Goal: Task Accomplishment & Management: Use online tool/utility

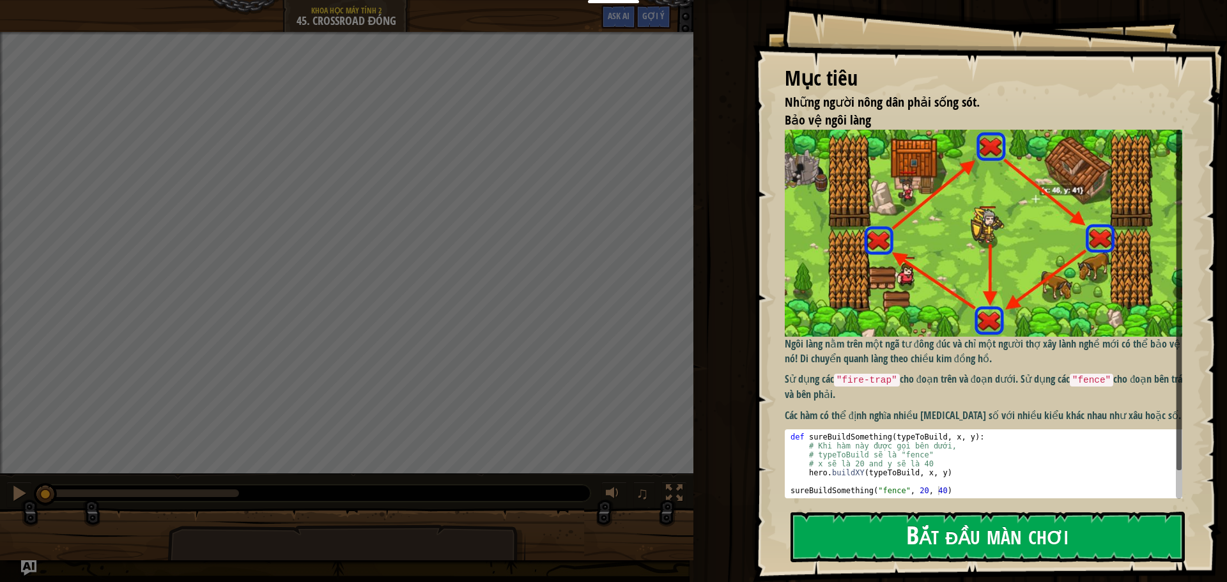
click at [875, 544] on button "Bắt đầu màn chơi" at bounding box center [987, 537] width 394 height 50
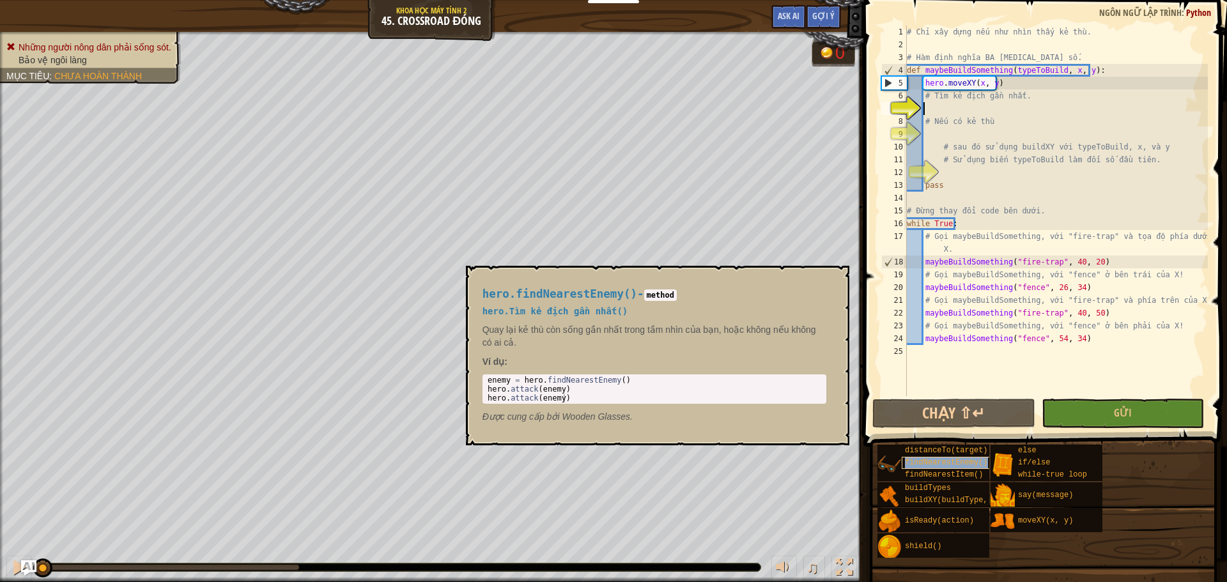
click at [948, 464] on span "findNearestEnemy()" at bounding box center [946, 462] width 83 height 9
type textarea "enemy = hero.findNearestEnemy()"
drag, startPoint x: 637, startPoint y: 379, endPoint x: 481, endPoint y: 375, distance: 155.9
click at [481, 375] on div "hero.findNearestEnemy() - method hero.Tìm kẻ địch gần nhất() [PERSON_NAME] lại …" at bounding box center [654, 355] width 362 height 159
click at [942, 109] on div "# Chỉ xây dựng nếu như nhìn thấy kẻ thù. # Hàm định nghĩa BA [MEDICAL_DATA] số.…" at bounding box center [1055, 224] width 303 height 396
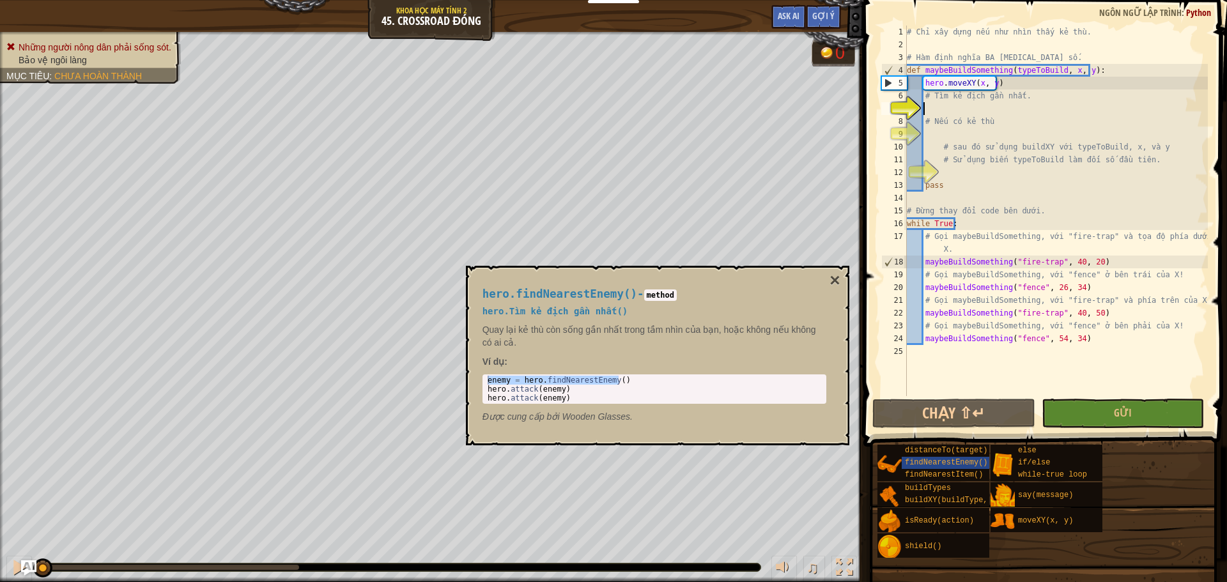
paste textarea "enemy = hero.findNearestEnemy()"
type textarea "enemy = hero.findNearestEnemy()"
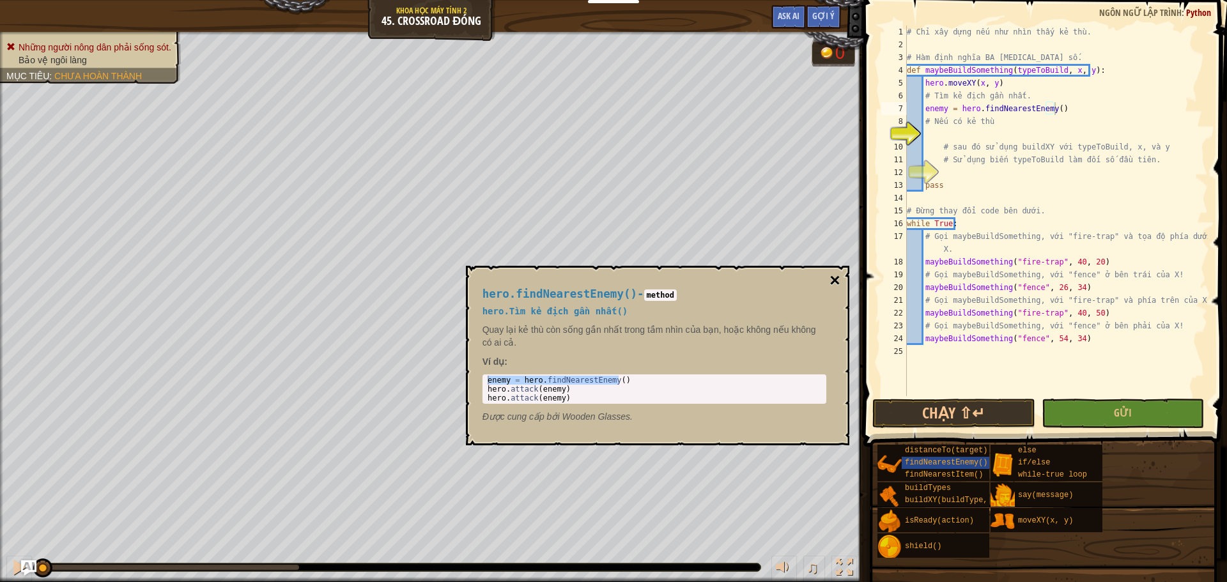
click at [834, 282] on button "×" at bounding box center [834, 281] width 10 height 18
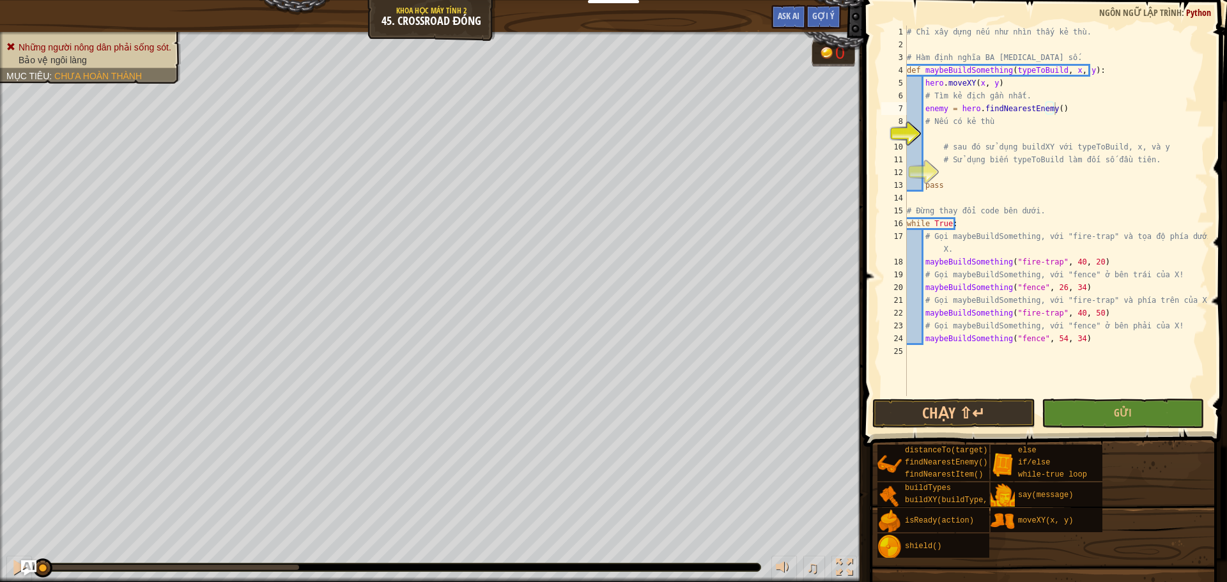
click at [938, 134] on div "# Chỉ xây dựng nếu như nhìn thấy kẻ thù. # Hàm định nghĩa BA [MEDICAL_DATA] số.…" at bounding box center [1055, 224] width 303 height 396
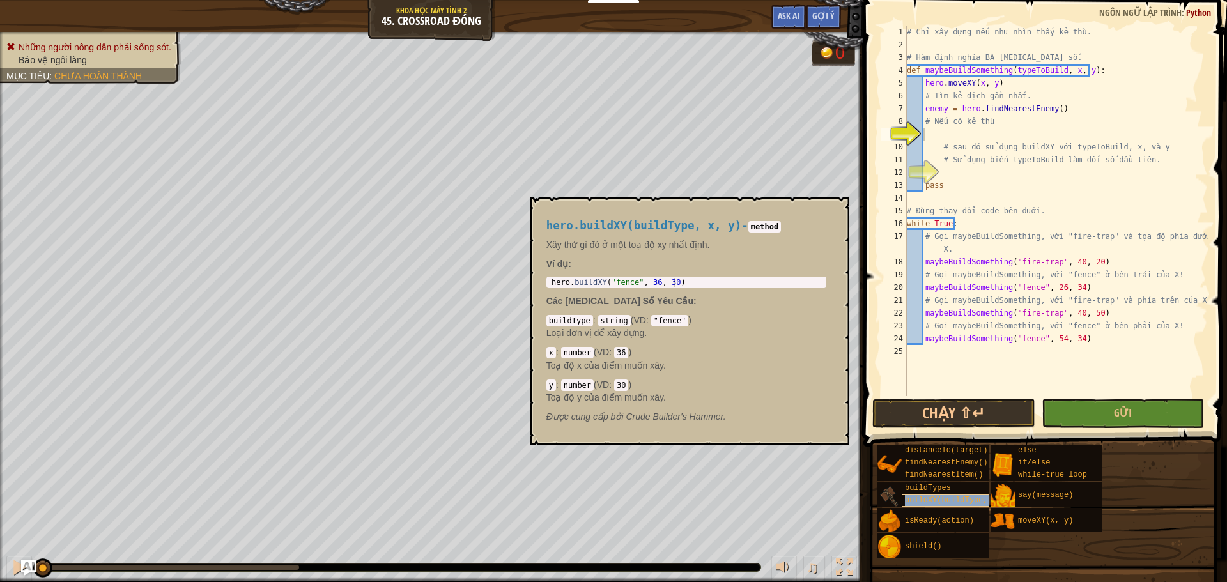
click at [944, 501] on span "buildXY(buildType, x, y)" at bounding box center [960, 500] width 111 height 9
type textarea "hero.buildXY("fence", 36, 30)"
drag, startPoint x: 677, startPoint y: 281, endPoint x: 558, endPoint y: 274, distance: 119.0
click at [558, 274] on div "hero.buildXY(buildType, x, y) - method Xây thứ gì đó ở một toạ độ xy nhất định.…" at bounding box center [686, 321] width 298 height 227
click at [933, 135] on div "# Chỉ xây dựng nếu như nhìn thấy kẻ thù. # Hàm định nghĩa BA [MEDICAL_DATA] số.…" at bounding box center [1055, 224] width 303 height 396
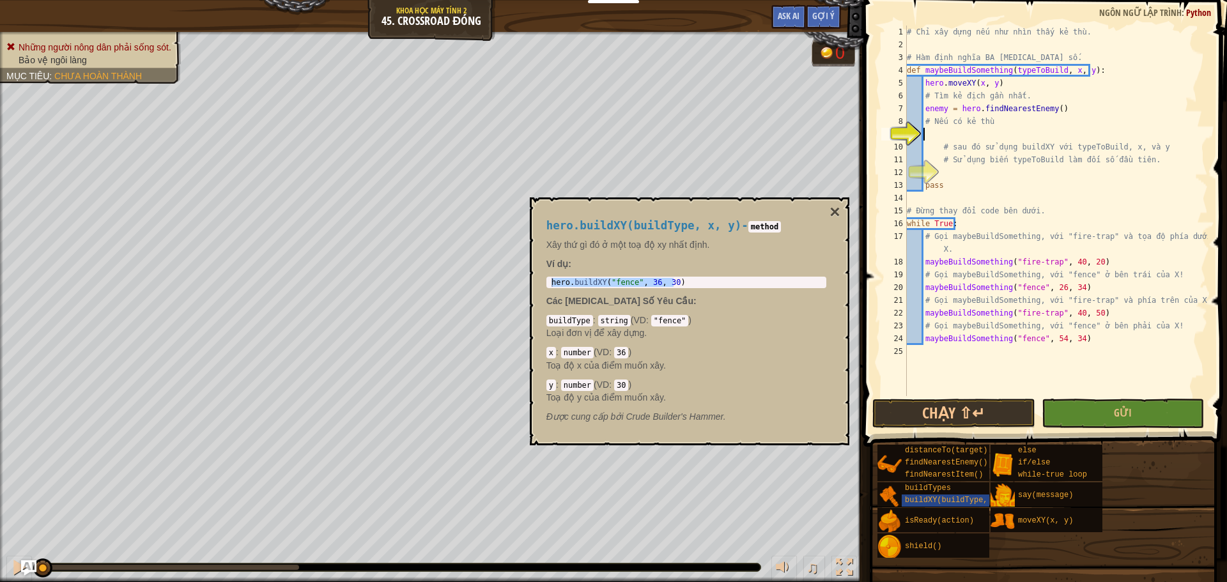
paste textarea "hero.buildXY("fence", 36, 30)"
type textarea "hero.buildXY("fence", 36, 30)"
click at [836, 208] on button "×" at bounding box center [834, 212] width 10 height 18
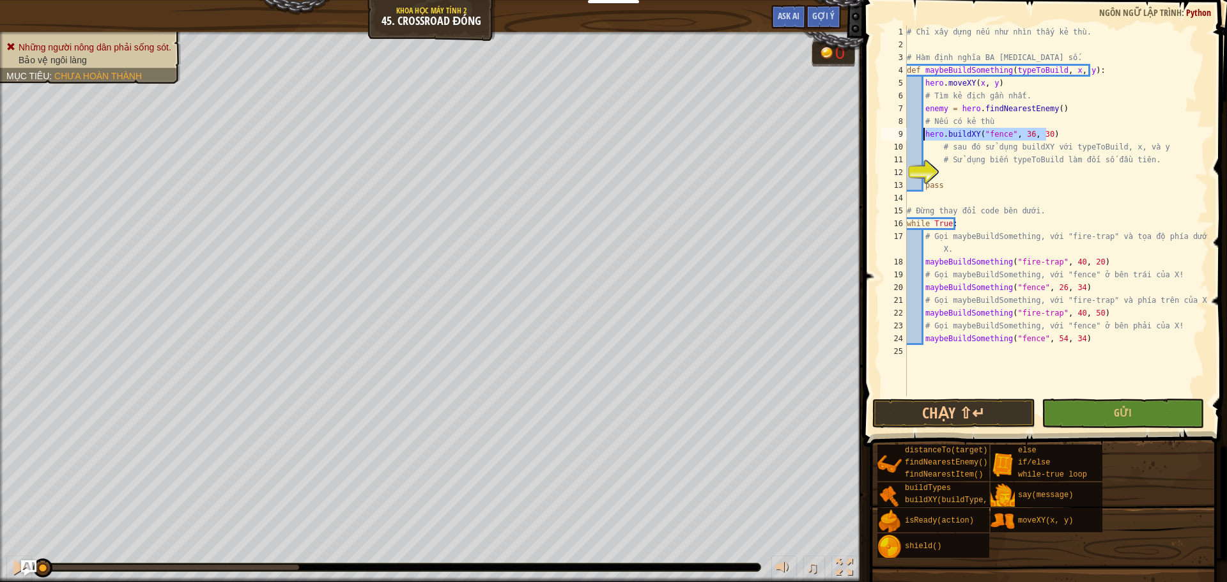
drag, startPoint x: 1057, startPoint y: 134, endPoint x: 922, endPoint y: 134, distance: 135.5
click at [922, 134] on div "# Chỉ xây dựng nếu như nhìn thấy kẻ thù. # Hàm định nghĩa BA [MEDICAL_DATA] số.…" at bounding box center [1055, 224] width 303 height 396
paste textarea "hero.buildXY("fence", 36, 30)"
click at [1002, 135] on div "# Chỉ xây dựng nếu như nhìn thấy kẻ thù. # Hàm định nghĩa BA [MEDICAL_DATA] số.…" at bounding box center [1055, 224] width 303 height 396
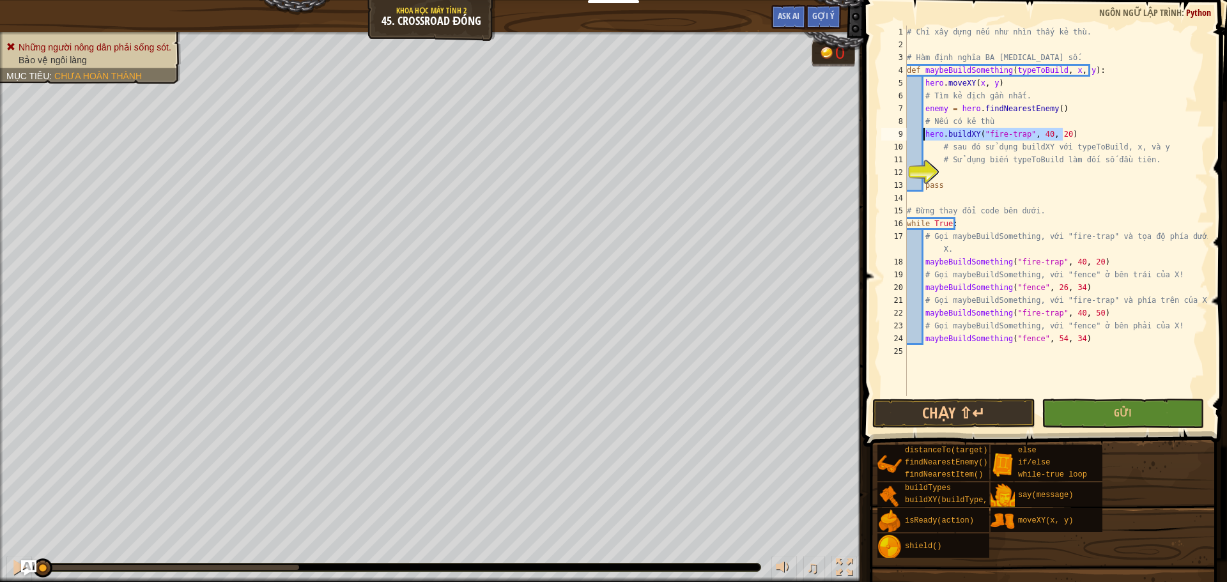
drag, startPoint x: 1068, startPoint y: 134, endPoint x: 923, endPoint y: 130, distance: 145.1
click at [923, 130] on div "# Chỉ xây dựng nếu như nhìn thấy kẻ thù. # Hàm định nghĩa BA [MEDICAL_DATA] số.…" at bounding box center [1055, 224] width 303 height 396
type textarea "hero.buildXY("fire-trap", 40, 20)"
click at [1070, 137] on div "# Chỉ xây dựng nếu như nhìn thấy kẻ thù. # Hàm định nghĩa BA [MEDICAL_DATA] số.…" at bounding box center [1055, 211] width 303 height 371
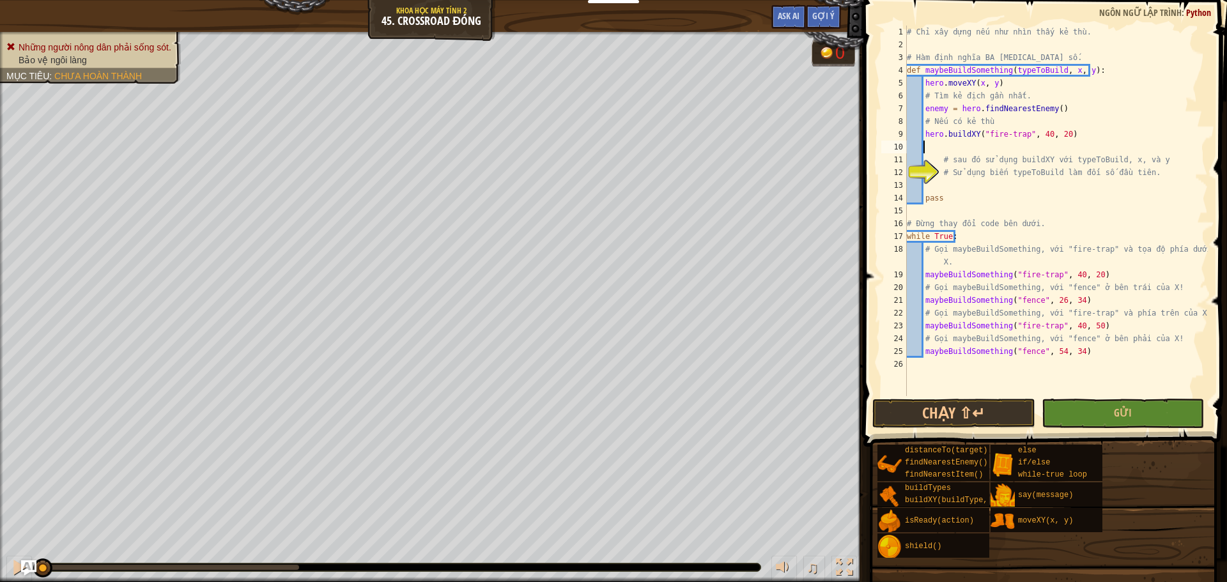
paste textarea "hero.buildXY("fire-trap", 40, 20)"
type textarea "hero.buildXY("fire-trap", 40, 20)"
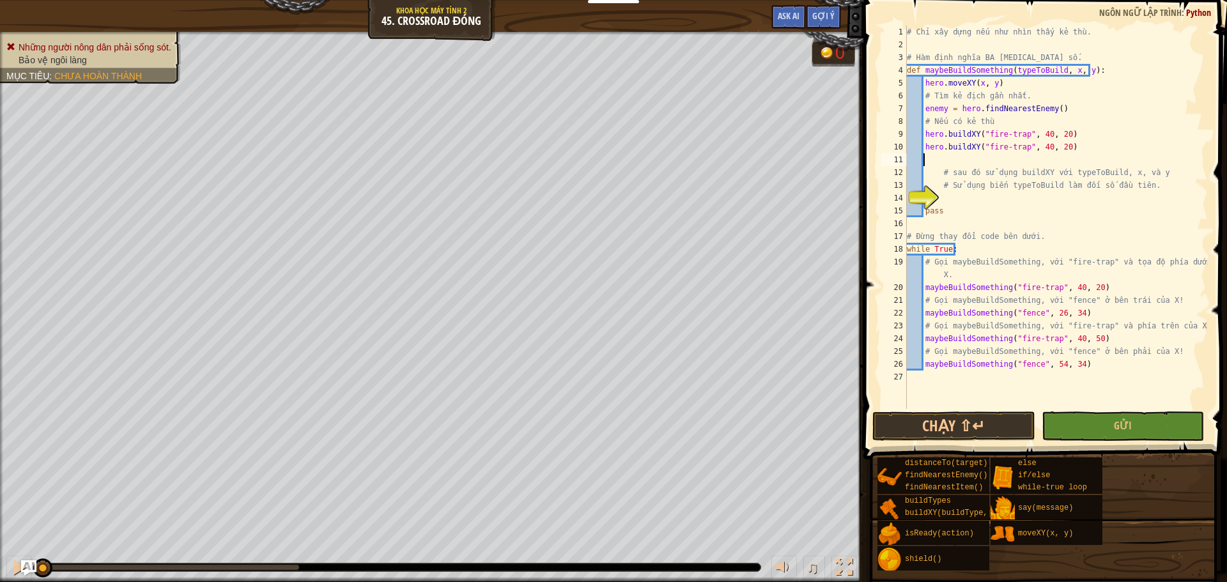
paste textarea "hero.buildXY("fire-trap", 40, 20)"
type textarea "hero.buildXY("fire-trap", 40, 20)"
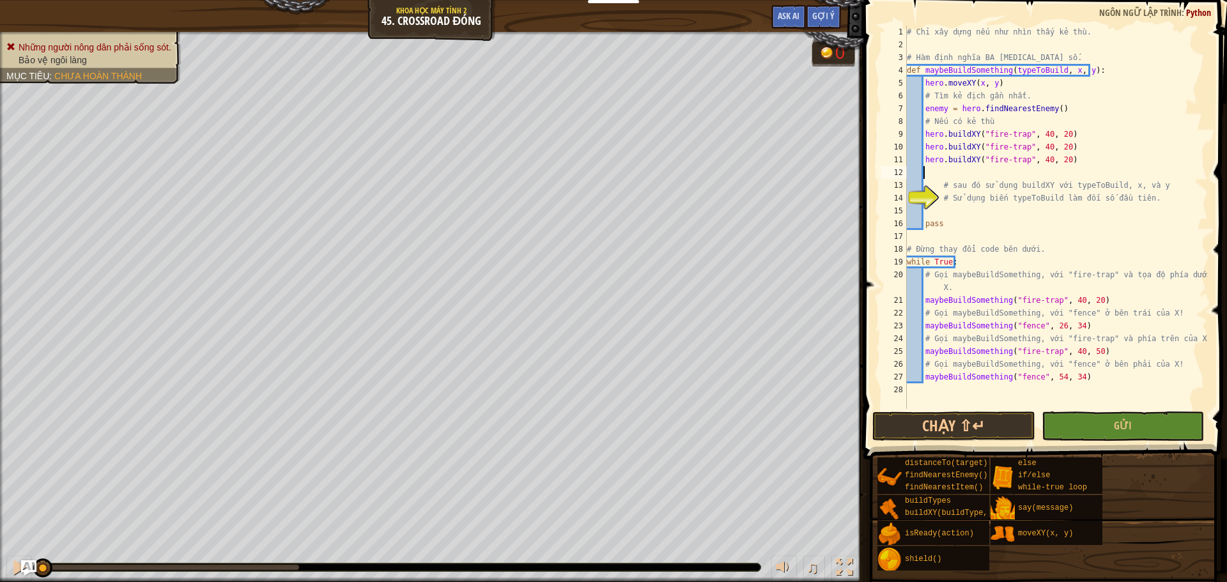
paste textarea "hero.buildXY("fire-trap", 40, 20)"
click at [1040, 144] on div "# Chỉ xây dựng nếu như nhìn thấy kẻ thù. # Hàm định nghĩa BA [MEDICAL_DATA] số.…" at bounding box center [1055, 230] width 303 height 409
click at [1040, 161] on div "# Chỉ xây dựng nếu như nhìn thấy kẻ thù. # Hàm định nghĩa BA [MEDICAL_DATA] số.…" at bounding box center [1055, 230] width 303 height 409
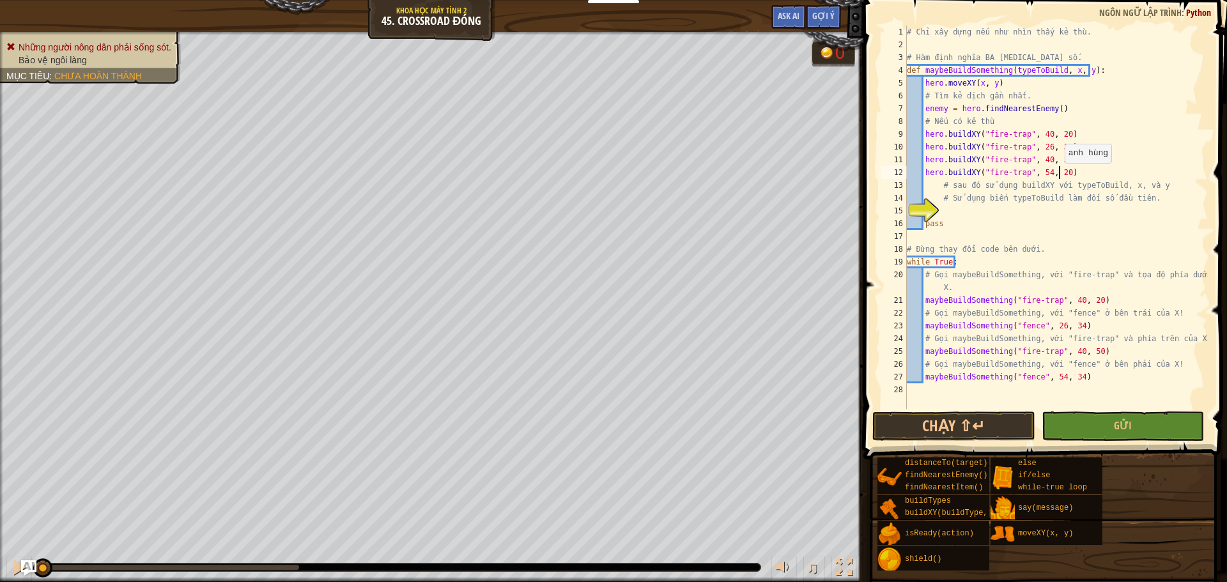
click at [1058, 176] on div "# Chỉ xây dựng nếu như nhìn thấy kẻ thù. # Hàm định nghĩa BA [MEDICAL_DATA] số.…" at bounding box center [1055, 230] width 303 height 409
click at [985, 429] on button "Chạy ⇧↵" at bounding box center [953, 425] width 162 height 29
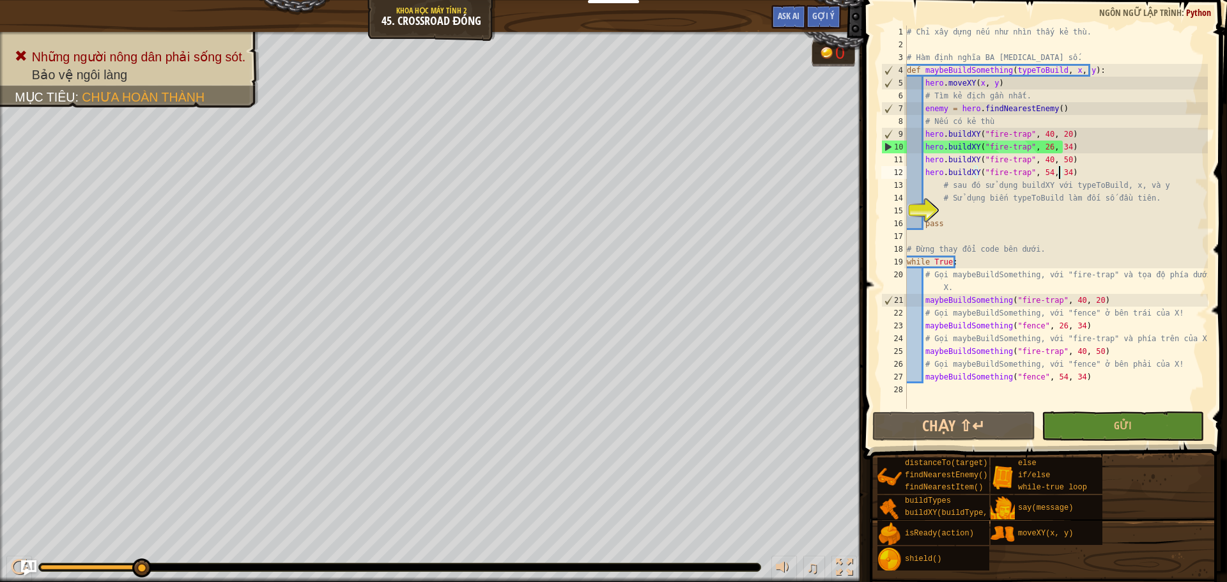
click at [925, 136] on div "# Chỉ xây dựng nếu như nhìn thấy kẻ thù. # Hàm định nghĩa BA [MEDICAL_DATA] số.…" at bounding box center [1055, 230] width 303 height 409
type textarea "hero.buildXY("fire-trap", 40, 20)"
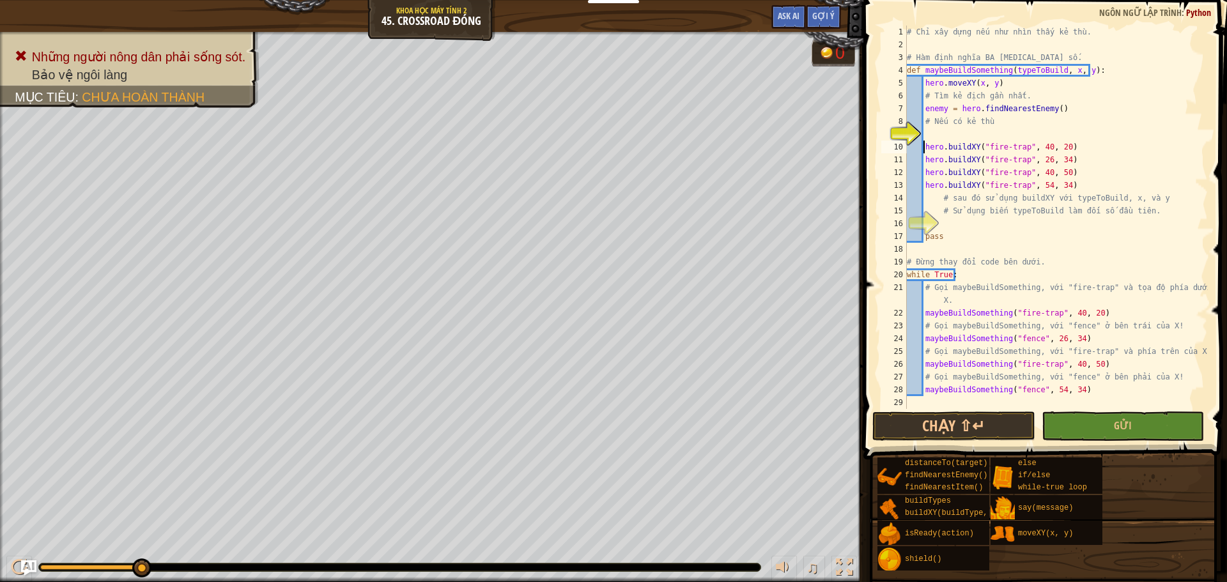
click at [928, 133] on div "# Chỉ xây dựng nếu như nhìn thấy kẻ thù. # Hàm định nghĩa BA [MEDICAL_DATA] số.…" at bounding box center [1055, 230] width 303 height 409
click at [923, 143] on div "# Chỉ xây dựng nếu như nhìn thấy kẻ thù. # Hàm định nghĩa BA [MEDICAL_DATA] số.…" at bounding box center [1055, 230] width 303 height 409
click at [984, 432] on button "Chạy ⇧↵" at bounding box center [953, 425] width 162 height 29
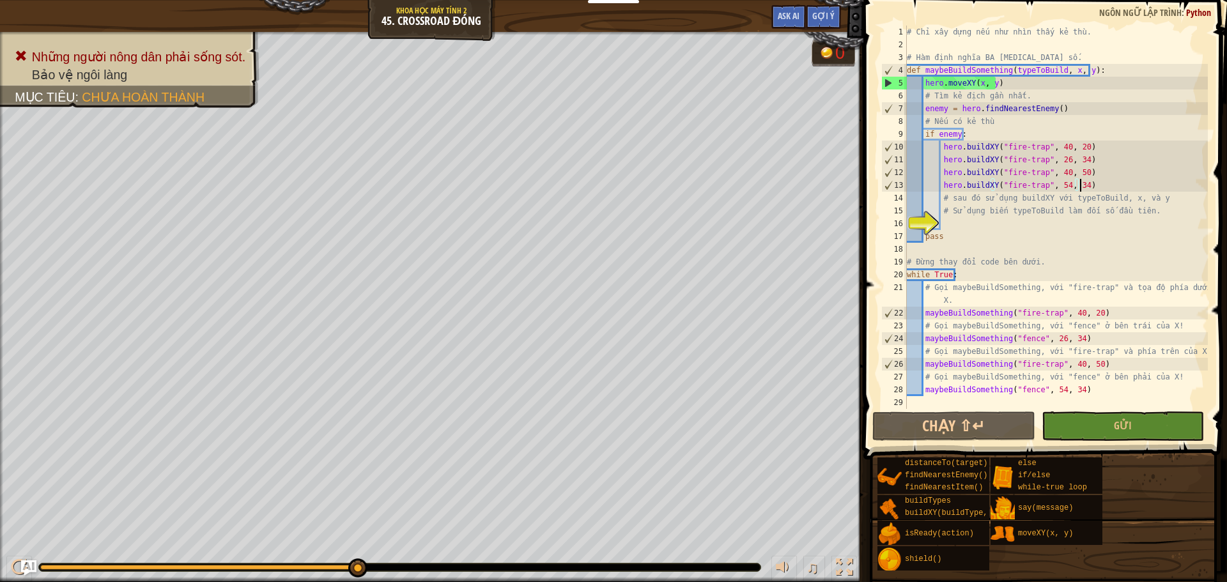
click at [1080, 183] on div "# Chỉ xây dựng nếu như nhìn thấy kẻ thù. # Hàm định nghĩa BA [MEDICAL_DATA] số.…" at bounding box center [1055, 230] width 303 height 409
click at [1149, 200] on div "# Chỉ xây dựng nếu như nhìn thấy kẻ thù. # Hàm định nghĩa BA [MEDICAL_DATA] số.…" at bounding box center [1055, 230] width 303 height 409
type textarea "# sau đó sử dụng buildXY với typeToBuild, x, và y"
click at [979, 225] on div "# Chỉ xây dựng nếu như nhìn thấy kẻ thù. # Hàm định nghĩa BA [MEDICAL_DATA] số.…" at bounding box center [1055, 230] width 303 height 409
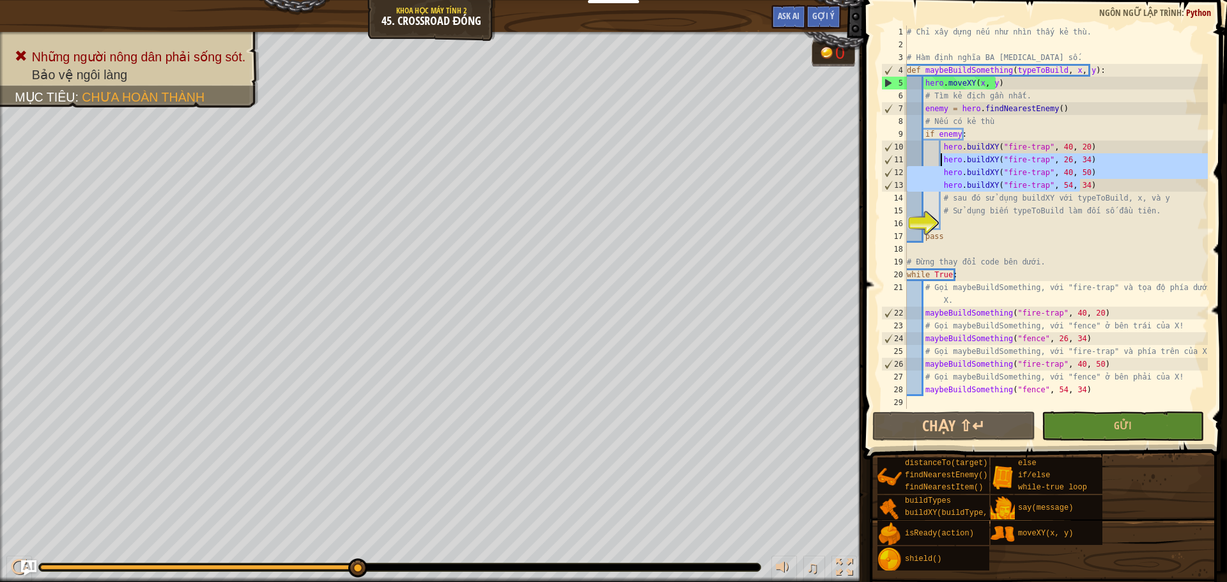
drag, startPoint x: 1095, startPoint y: 184, endPoint x: 939, endPoint y: 159, distance: 157.9
click at [939, 159] on div "# Chỉ xây dựng nếu như nhìn thấy kẻ thù. # Hàm định nghĩa BA [MEDICAL_DATA] số.…" at bounding box center [1055, 230] width 303 height 409
type textarea "hero.buildXY("fire-trap", 26, 34) hero.buildXY("fire-trap", 40, 50)"
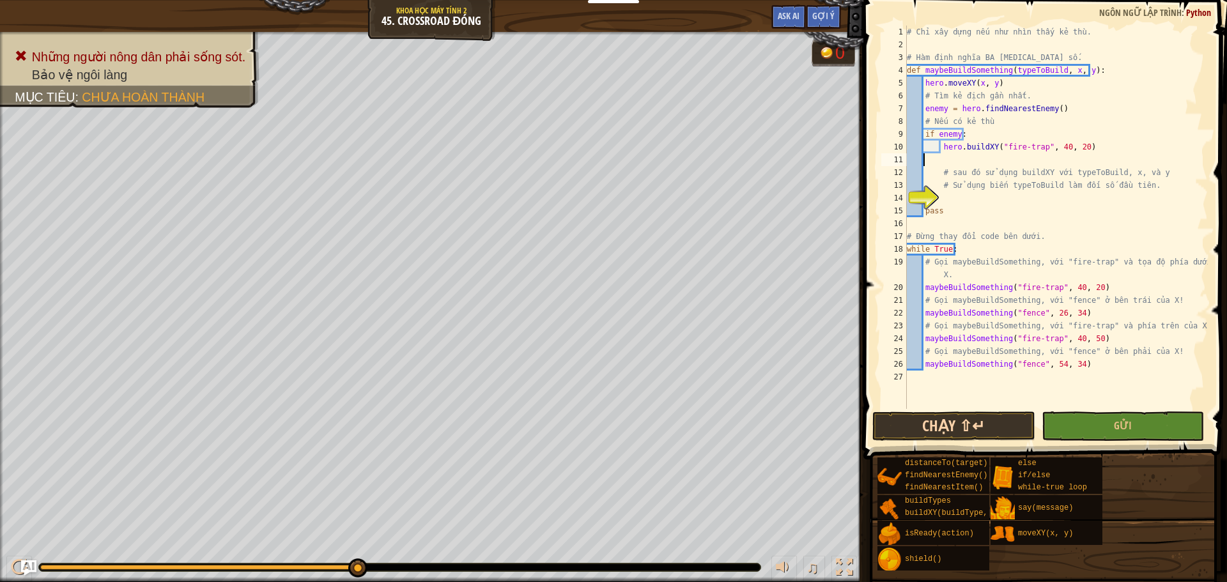
scroll to position [6, 0]
type textarea "hero.buildXY("fire-trap", 40, 20)"
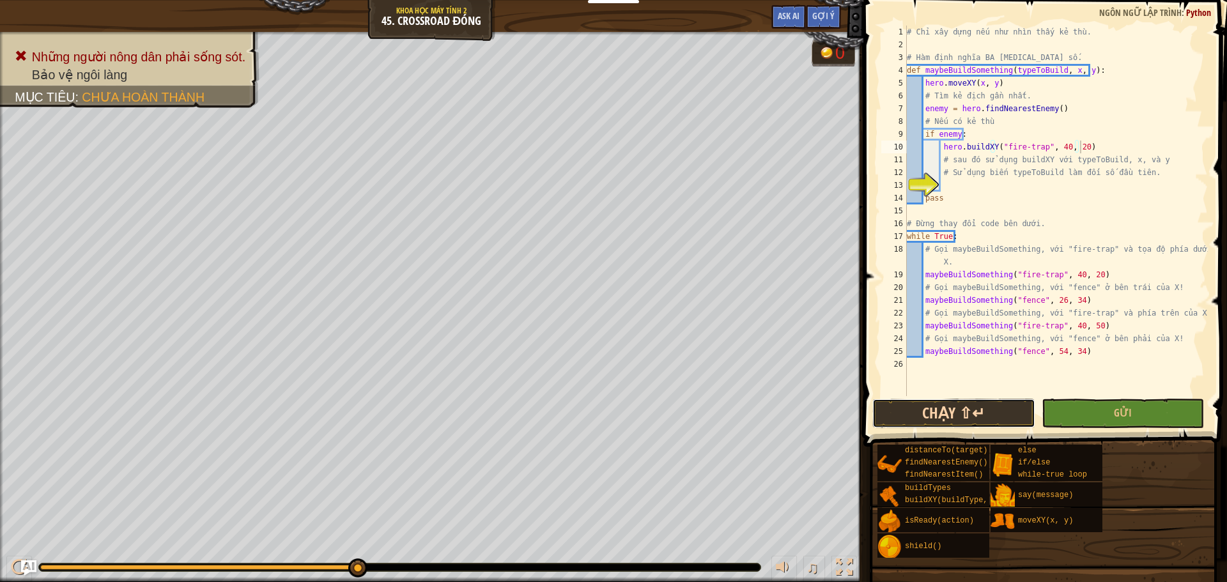
click at [954, 420] on button "Chạy ⇧↵" at bounding box center [953, 413] width 162 height 29
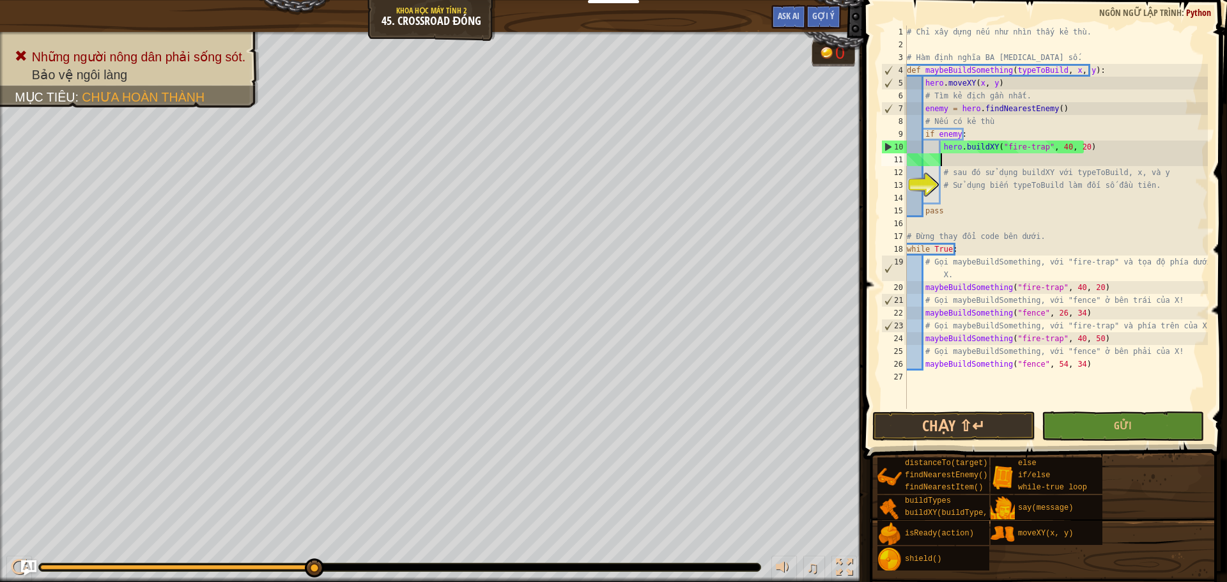
paste textarea "hero.buildXY("fire-trap", 40, 20)"
type textarea "hero.buildXY("fire-trap", 40, 20)"
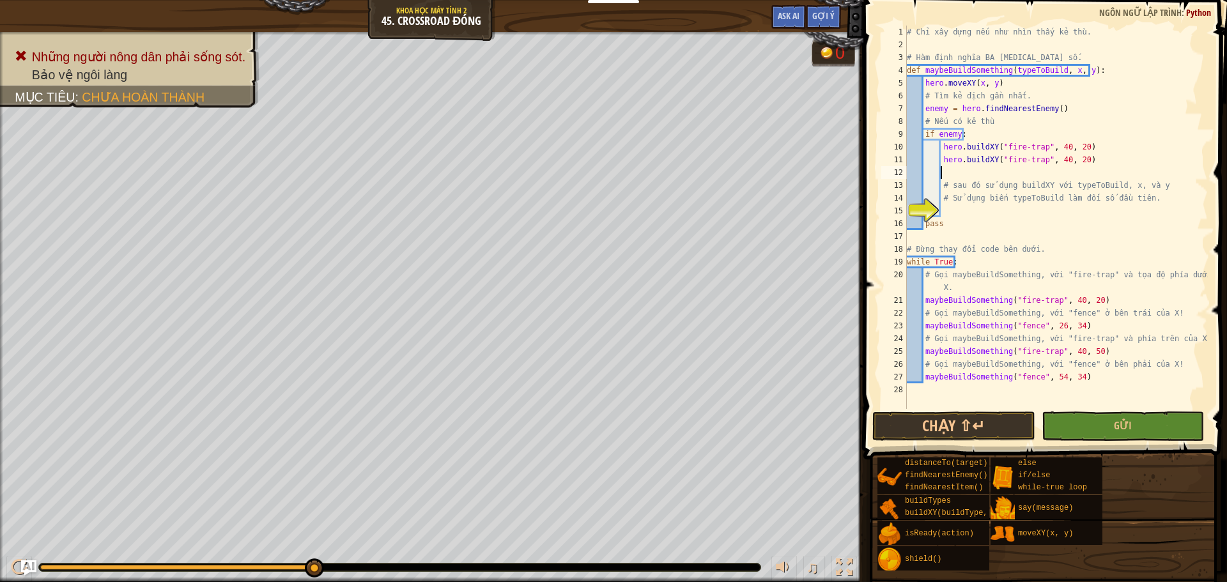
paste textarea "hero.buildXY("fire-trap", 40, 20)"
type textarea "hero.buildXY("fire-trap", 40, 20)"
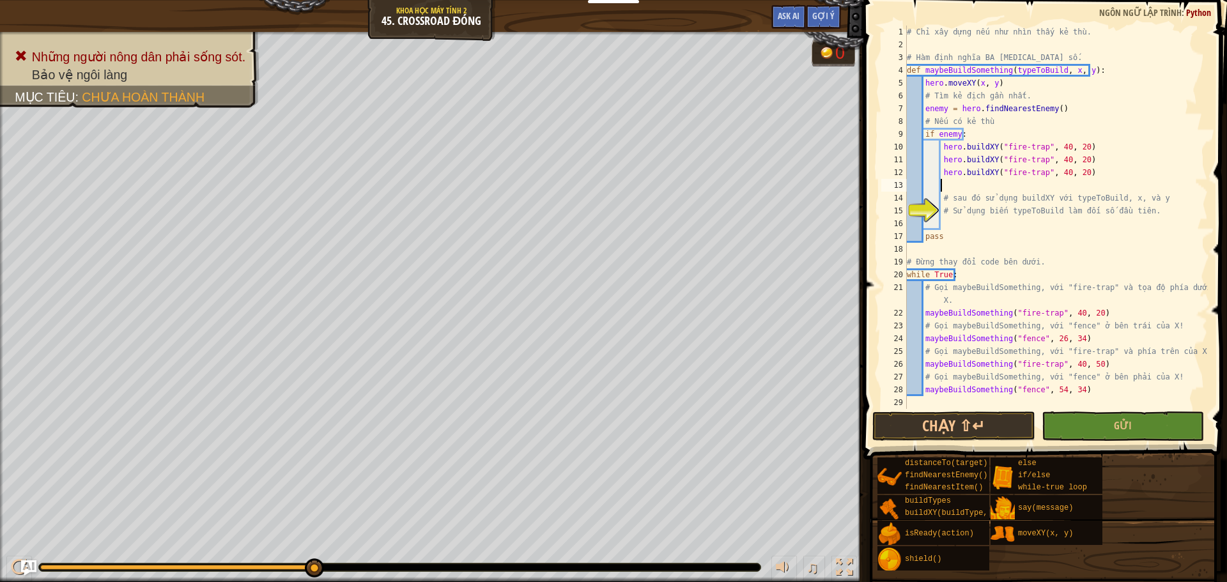
paste textarea "hero.buildXY("fire-trap", 40, 20)"
click at [1059, 157] on div "# Chỉ xây dựng nếu như nhìn thấy kẻ thù. # Hàm định nghĩa BA [MEDICAL_DATA] số.…" at bounding box center [1055, 230] width 303 height 409
click at [980, 438] on button "Chạy ⇧↵" at bounding box center [953, 425] width 162 height 29
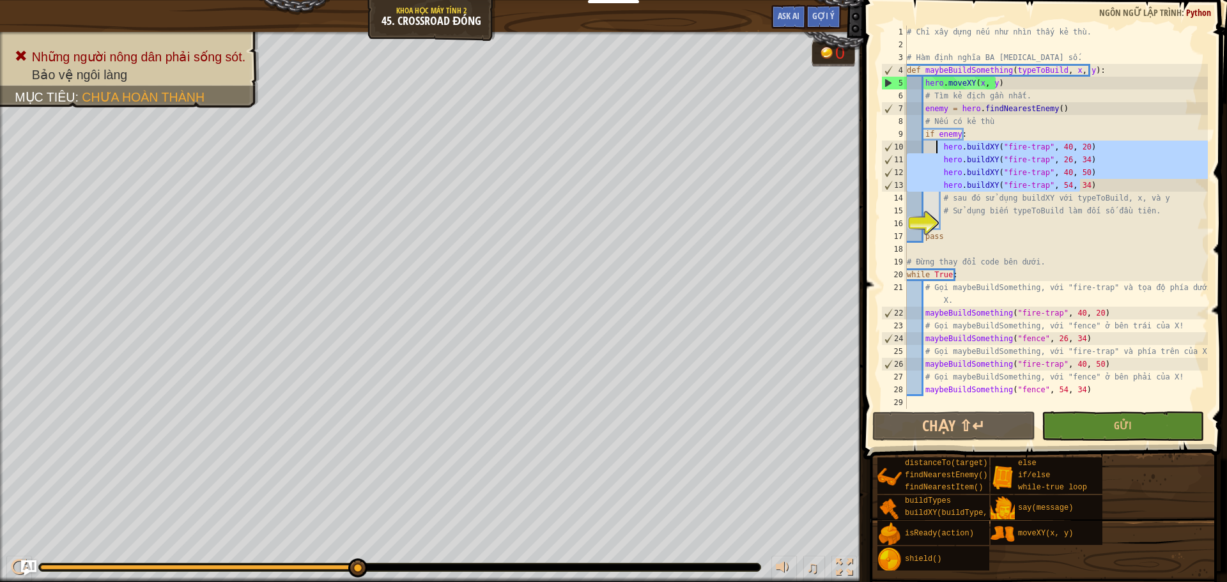
drag, startPoint x: 1087, startPoint y: 185, endPoint x: 938, endPoint y: 149, distance: 153.9
click at [938, 149] on div "# Chỉ xây dựng nếu như nhìn thấy kẻ thù. # Hàm định nghĩa BA [MEDICAL_DATA] số.…" at bounding box center [1055, 230] width 303 height 409
type textarea "hero.buildXY("fire-trap", 40, 20) hero.buildXY("fire-trap", 26, 34)"
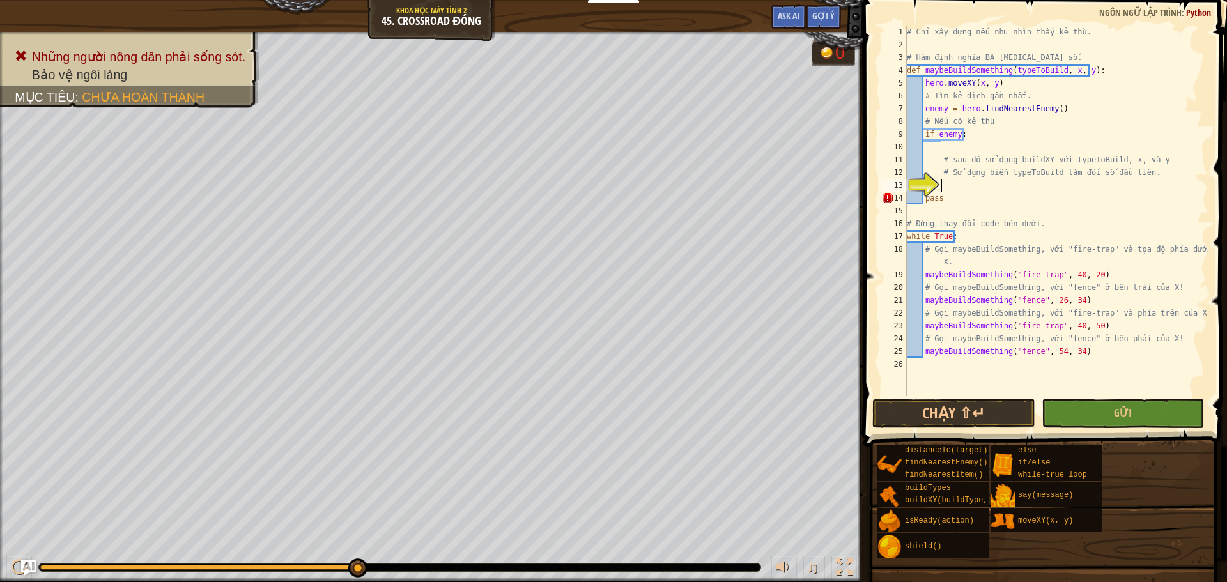
click at [946, 187] on div "# Chỉ xây dựng nếu như nhìn thấy kẻ thù. # Hàm định nghĩa BA [MEDICAL_DATA] số.…" at bounding box center [1055, 224] width 303 height 396
paste textarea "hero.buildXY("fire-trap", 40, 20)"
type textarea "hero.buildXY("fire-trap", 40, 20)"
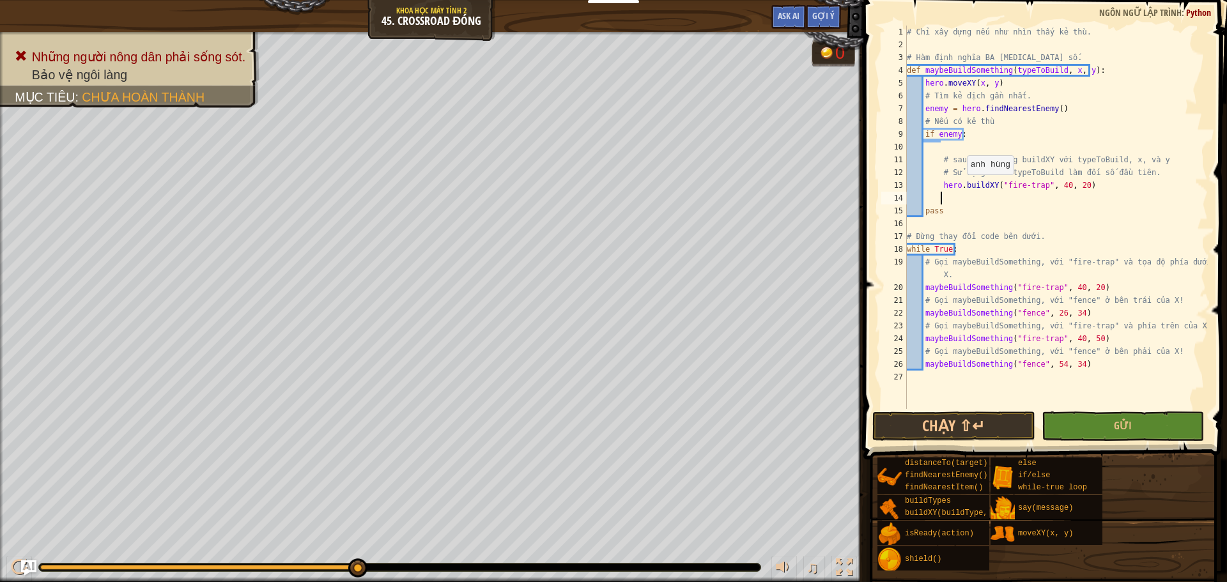
paste textarea "hero.buildXY("fire-trap", 40, 20)"
type textarea "hero.buildXY("fire-trap", 40, 20)"
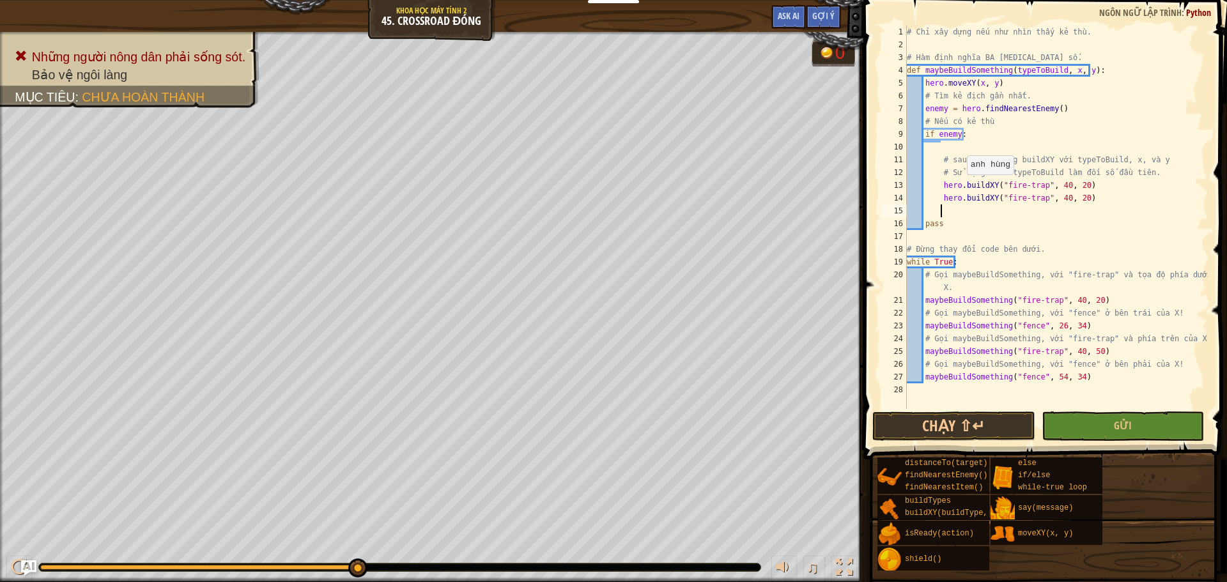
paste textarea "hero.buildXY("fire-trap", 40, 20)"
type textarea "hero.buildXY("fire-trap", 40, 20)"
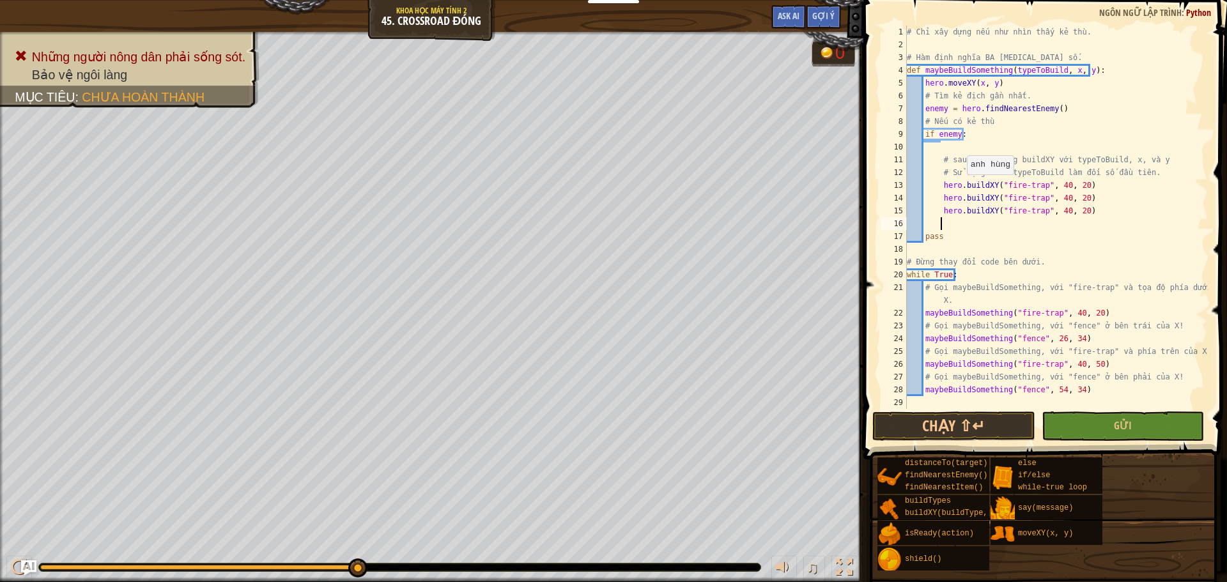
paste textarea "hero.buildXY("fire-trap", 40, 20)"
click at [1056, 200] on div "# Chỉ xây dựng nếu như nhìn thấy kẻ thù. # Hàm định nghĩa BA [MEDICAL_DATA] số.…" at bounding box center [1055, 230] width 303 height 409
click at [1070, 212] on div "# Chỉ xây dựng nếu như nhìn thấy kẻ thù. # Hàm định nghĩa BA [MEDICAL_DATA] số.…" at bounding box center [1055, 230] width 303 height 409
click at [1058, 220] on div "# Chỉ xây dựng nếu như nhìn thấy kẻ thù. # Hàm định nghĩa BA [MEDICAL_DATA] số.…" at bounding box center [1055, 230] width 303 height 409
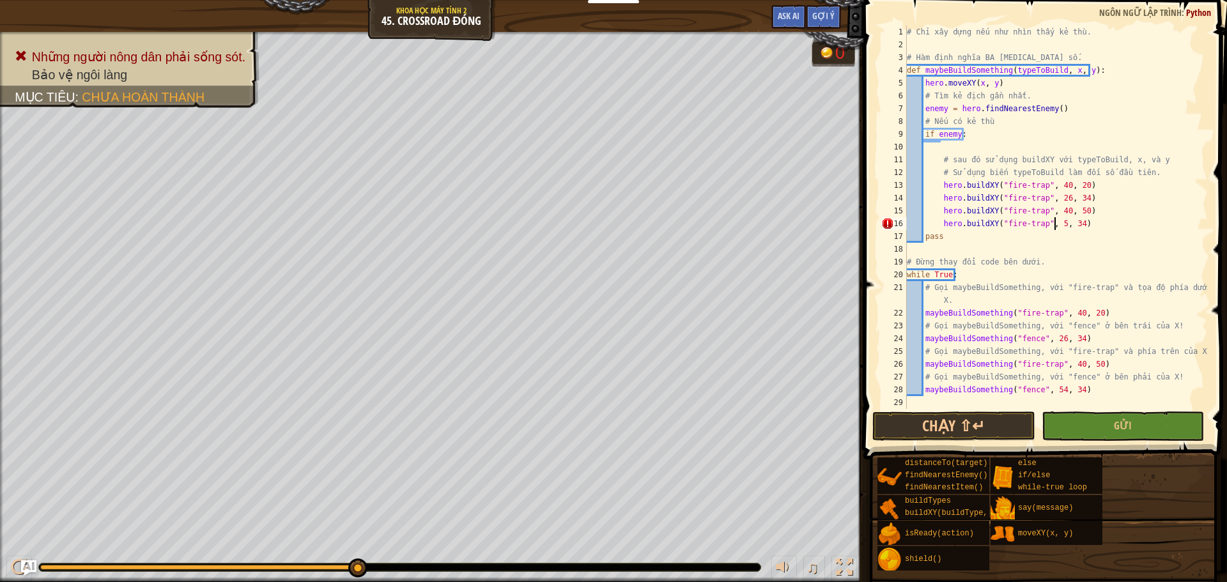
scroll to position [6, 12]
click at [994, 425] on button "Chạy ⇧↵" at bounding box center [953, 425] width 162 height 29
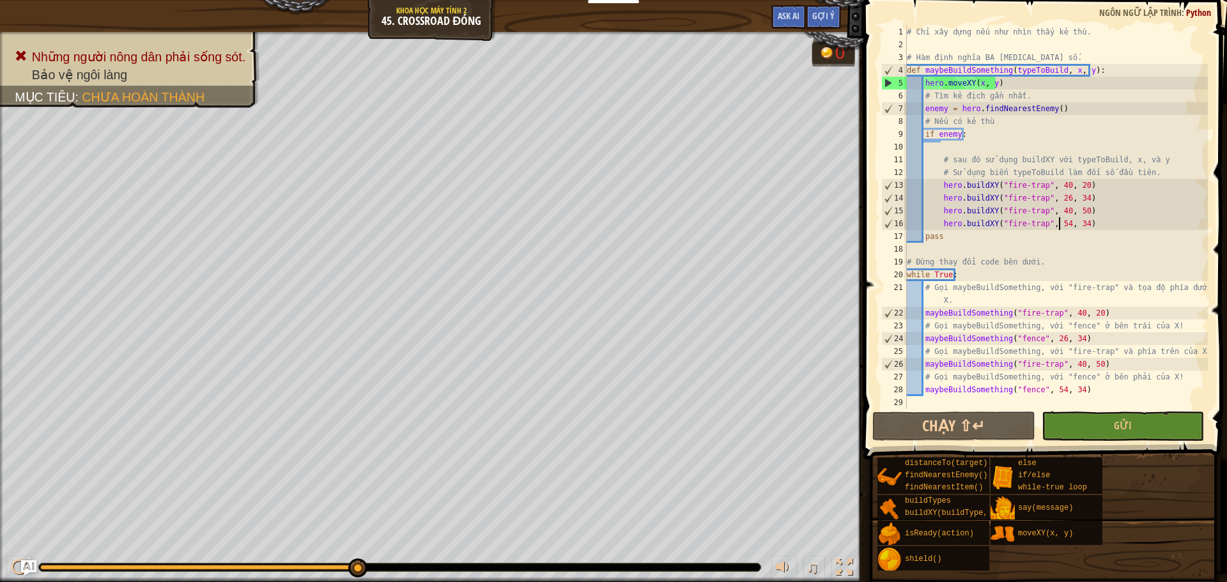
click at [939, 158] on div "# Chỉ xây dựng nếu như nhìn thấy kẻ thù. # Hàm định nghĩa BA [MEDICAL_DATA] số.…" at bounding box center [1055, 230] width 303 height 409
type textarea "# sau đó sử dụng buildXY với typeToBuild, x, và y"
click at [942, 151] on div "# Chỉ xây dựng nếu như nhìn thấy kẻ thù. # Hàm định nghĩa BA [MEDICAL_DATA] số.…" at bounding box center [1055, 230] width 303 height 409
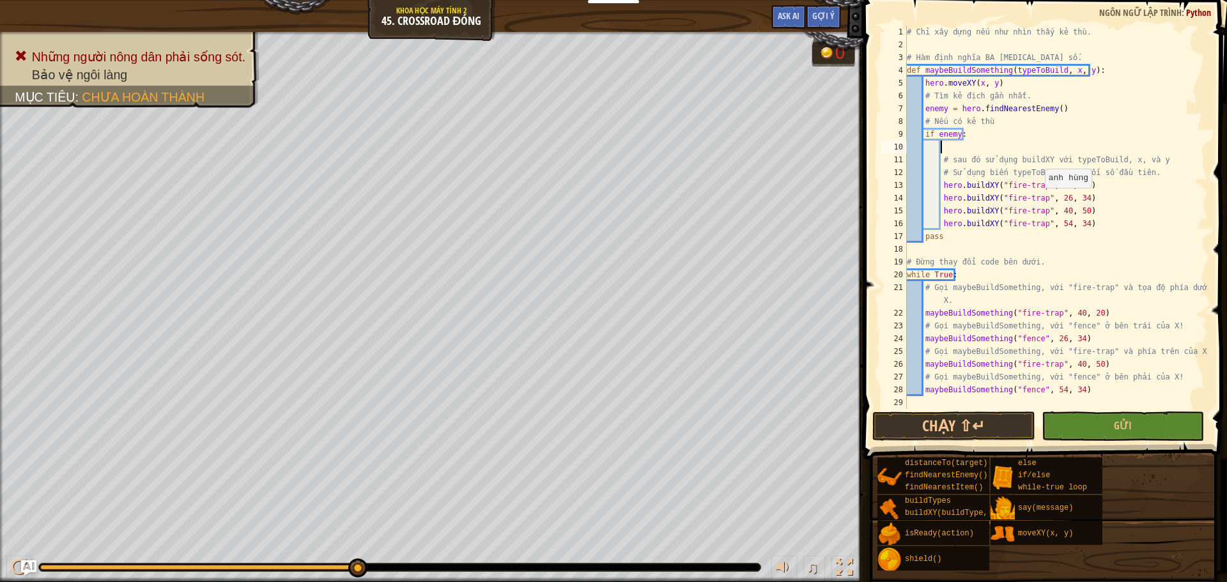
click at [1038, 201] on div "# Chỉ xây dựng nếu như nhìn thấy kẻ thù. # Hàm định nghĩa BA [MEDICAL_DATA] số.…" at bounding box center [1055, 230] width 303 height 409
click at [1036, 227] on div "# Chỉ xây dựng nếu như nhìn thấy kẻ thù. # Hàm định nghĩa BA [MEDICAL_DATA] số.…" at bounding box center [1055, 230] width 303 height 409
type textarea "hero.buildXY("fence", 54, 34)"
click at [992, 432] on button "Chạy ⇧↵" at bounding box center [953, 425] width 162 height 29
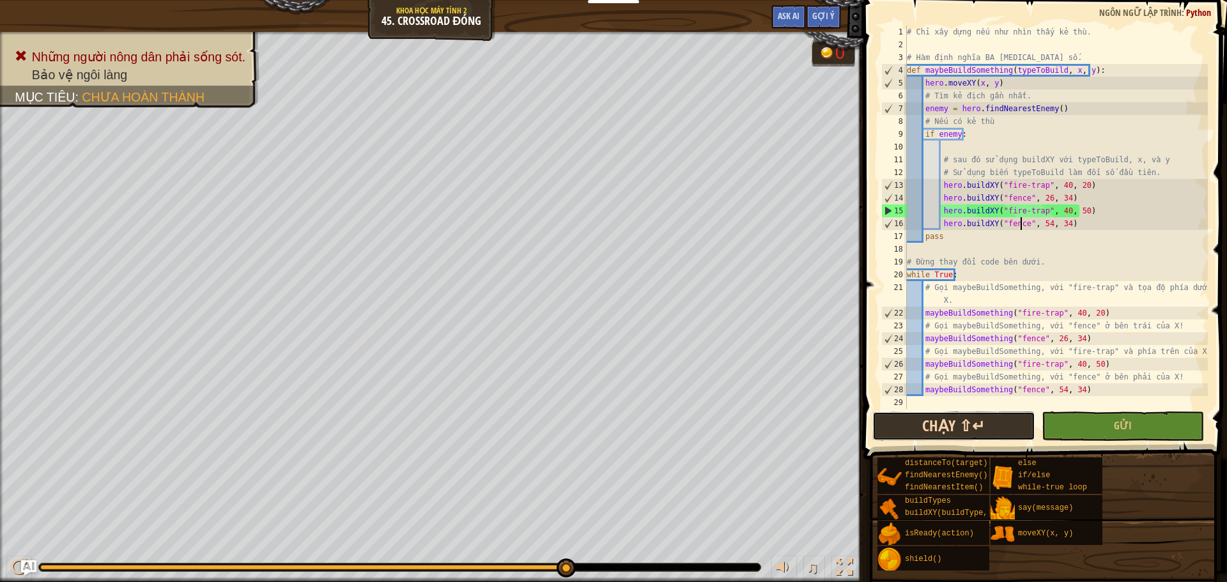
click at [1010, 439] on button "Chạy ⇧↵" at bounding box center [953, 425] width 162 height 29
click at [926, 252] on div "# Chỉ xây dựng nếu như nhìn thấy kẻ thù. # Hàm định nghĩa BA [MEDICAL_DATA] số.…" at bounding box center [1055, 230] width 303 height 409
click at [972, 273] on div "# Chỉ xây dựng nếu như nhìn thấy kẻ thù. # Hàm định nghĩa BA [MEDICAL_DATA] số.…" at bounding box center [1055, 230] width 303 height 409
type textarea "while True:"
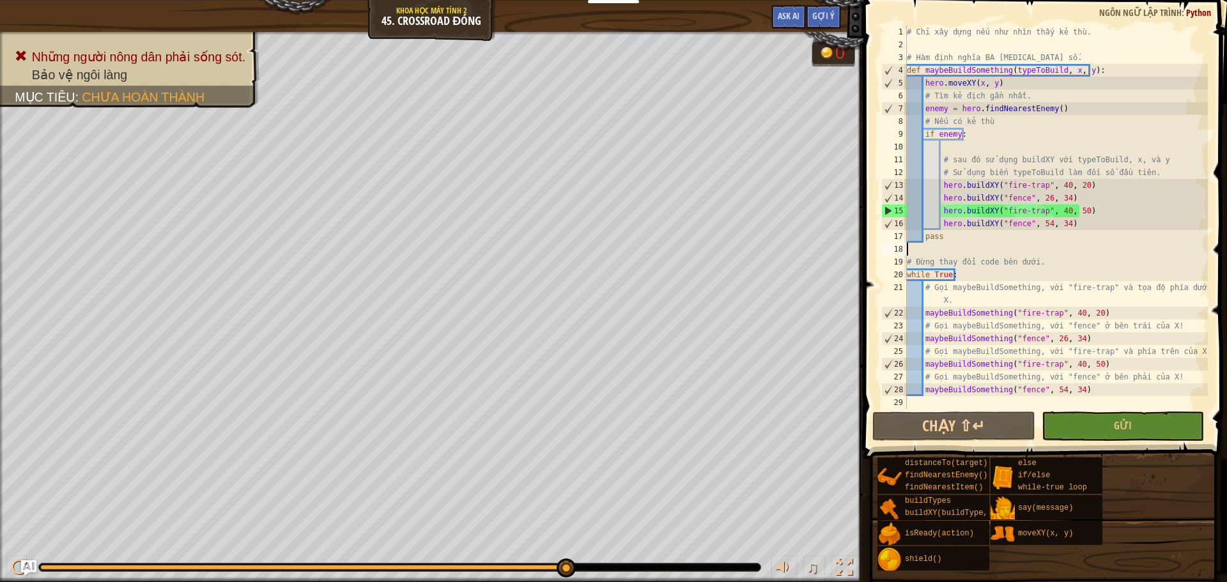
click at [935, 247] on div "# Chỉ xây dựng nếu như nhìn thấy kẻ thù. # Hàm định nghĩa BA [MEDICAL_DATA] số.…" at bounding box center [1055, 230] width 303 height 409
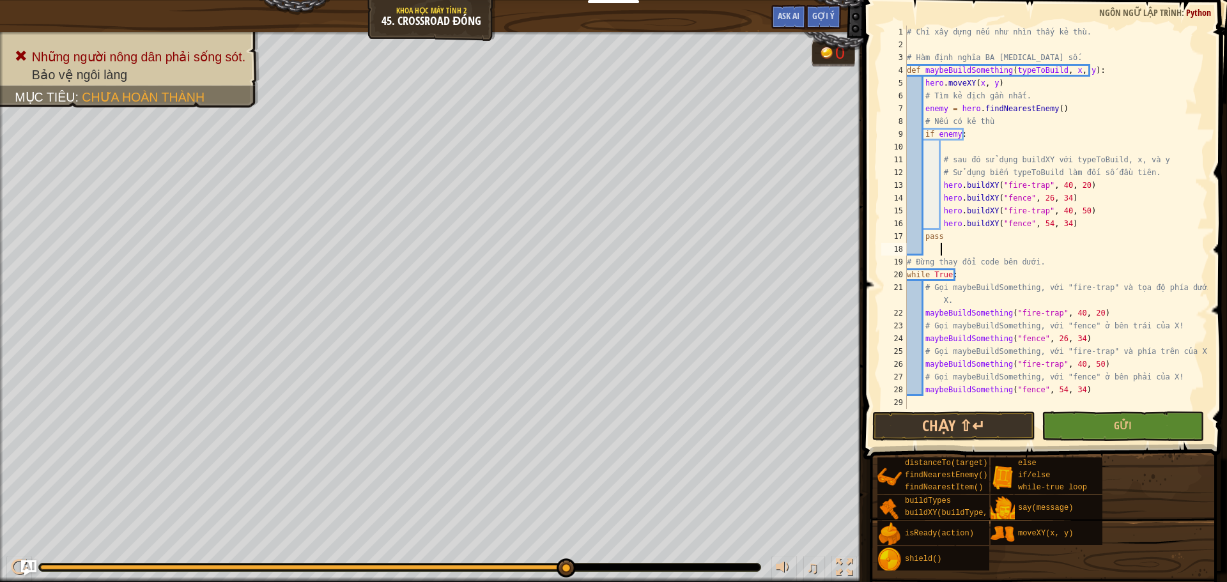
click at [930, 245] on div "# Chỉ xây dựng nếu như nhìn thấy kẻ thù. # Hàm định nghĩa BA [MEDICAL_DATA] số.…" at bounding box center [1055, 230] width 303 height 409
click at [1004, 421] on button "Chạy ⇧↵" at bounding box center [953, 425] width 162 height 29
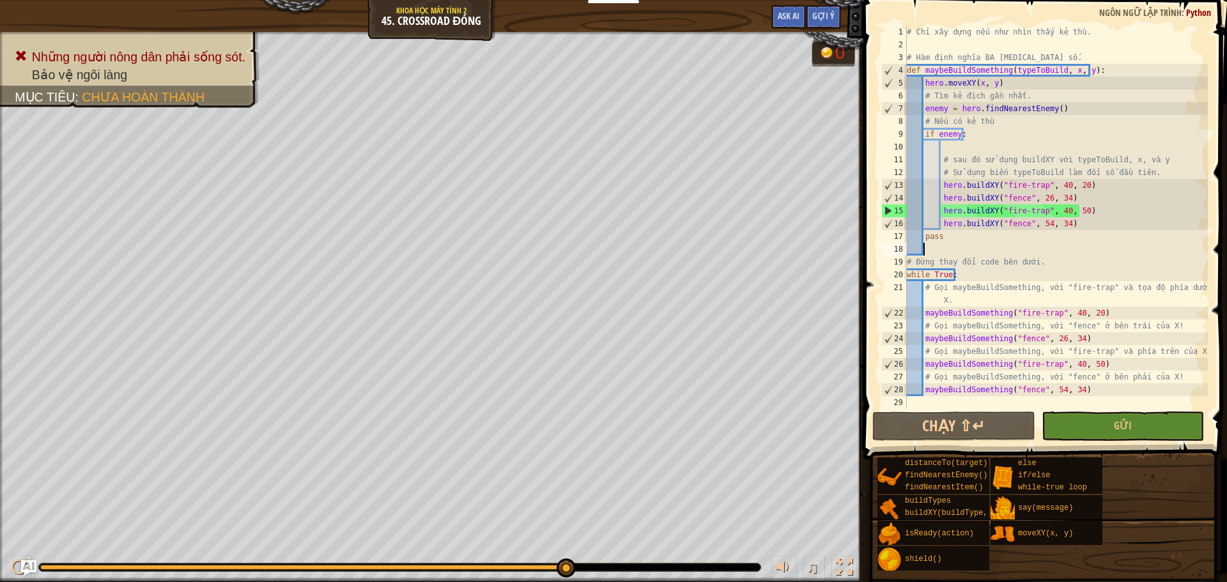
click at [942, 153] on div "# Chỉ xây dựng nếu như nhìn thấy kẻ thù. # Hàm định nghĩa BA [MEDICAL_DATA] số.…" at bounding box center [1055, 230] width 303 height 409
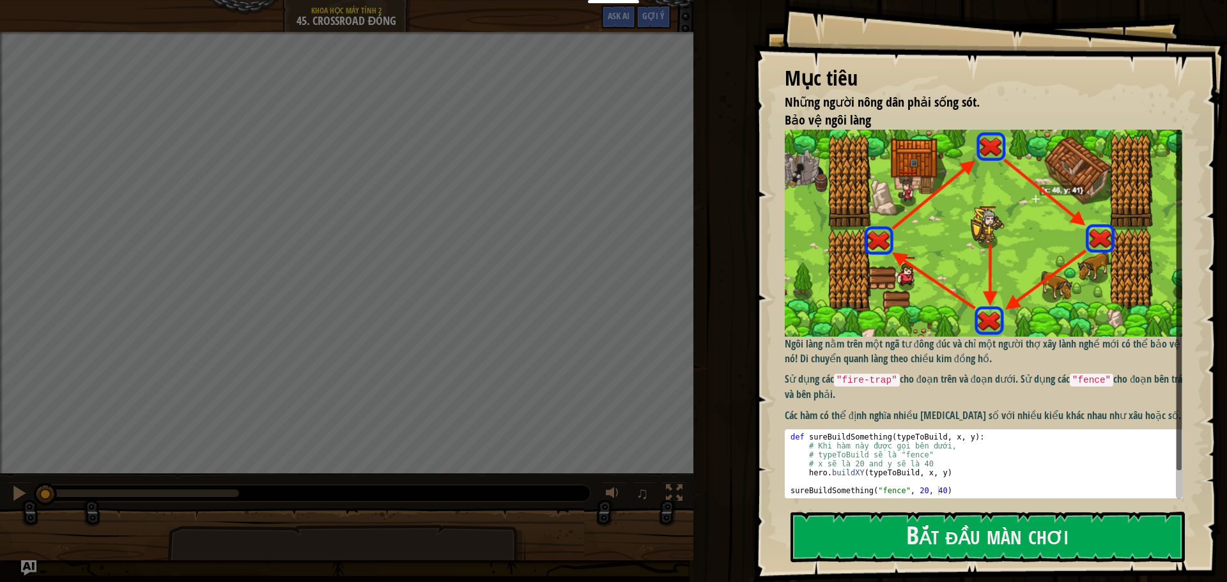
click at [966, 254] on img at bounding box center [988, 233] width 407 height 207
click at [1045, 530] on button "Bắt đầu màn chơi" at bounding box center [987, 537] width 394 height 50
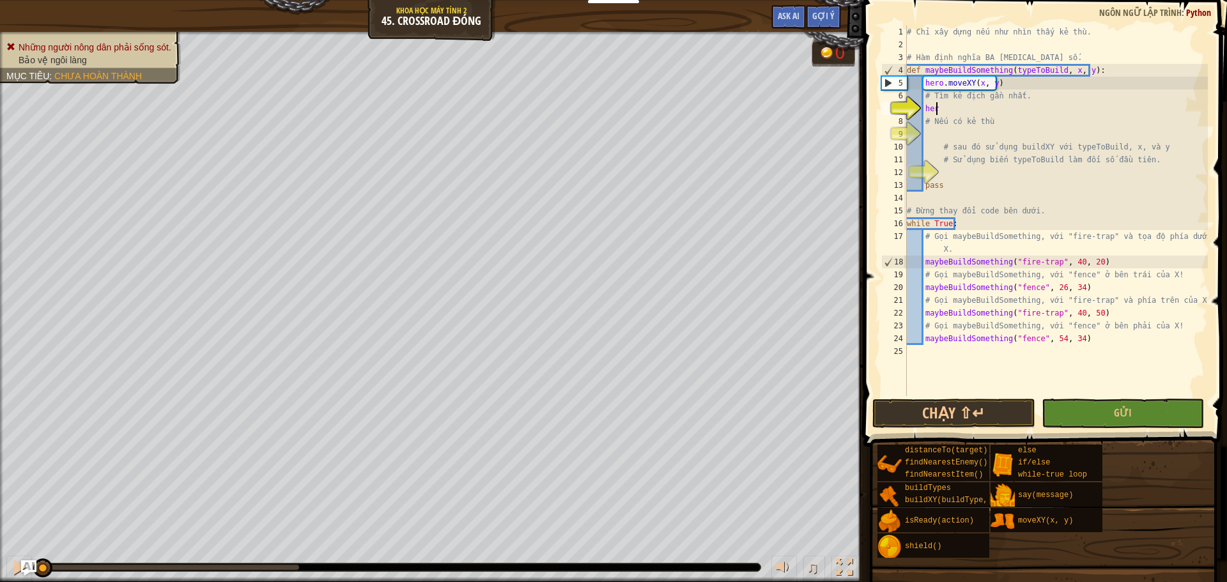
scroll to position [6, 2]
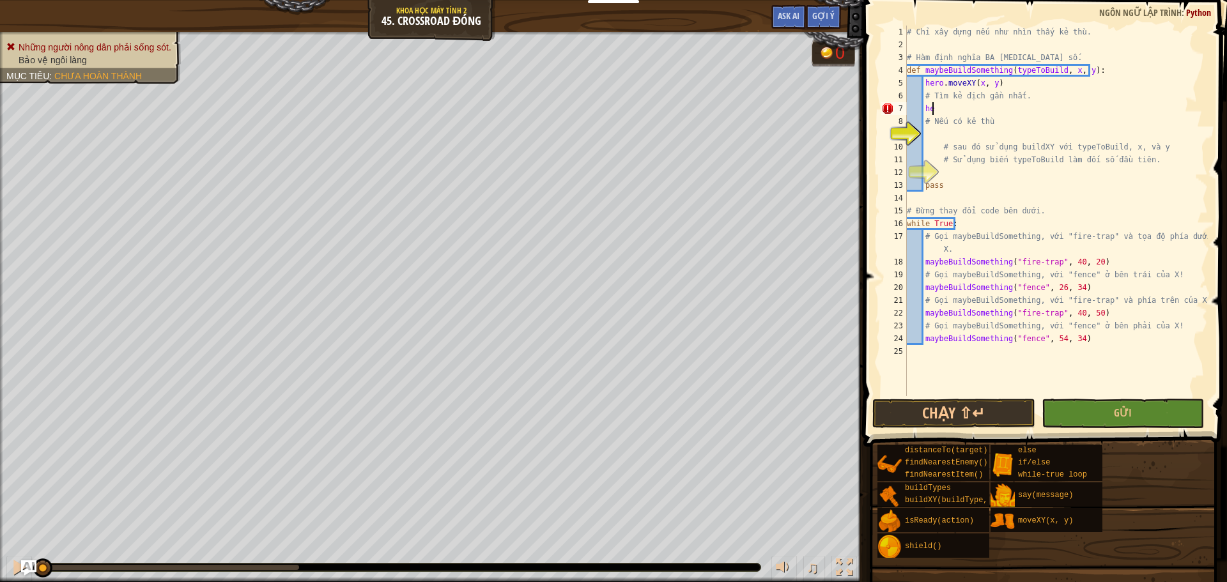
type textarea "h"
type textarea "enemy = hero.findNearestEnemy()"
click at [933, 133] on div "# Chỉ xây dựng nếu như nhìn thấy kẻ thù. # Hàm định nghĩa BA [MEDICAL_DATA] số.…" at bounding box center [1055, 224] width 303 height 396
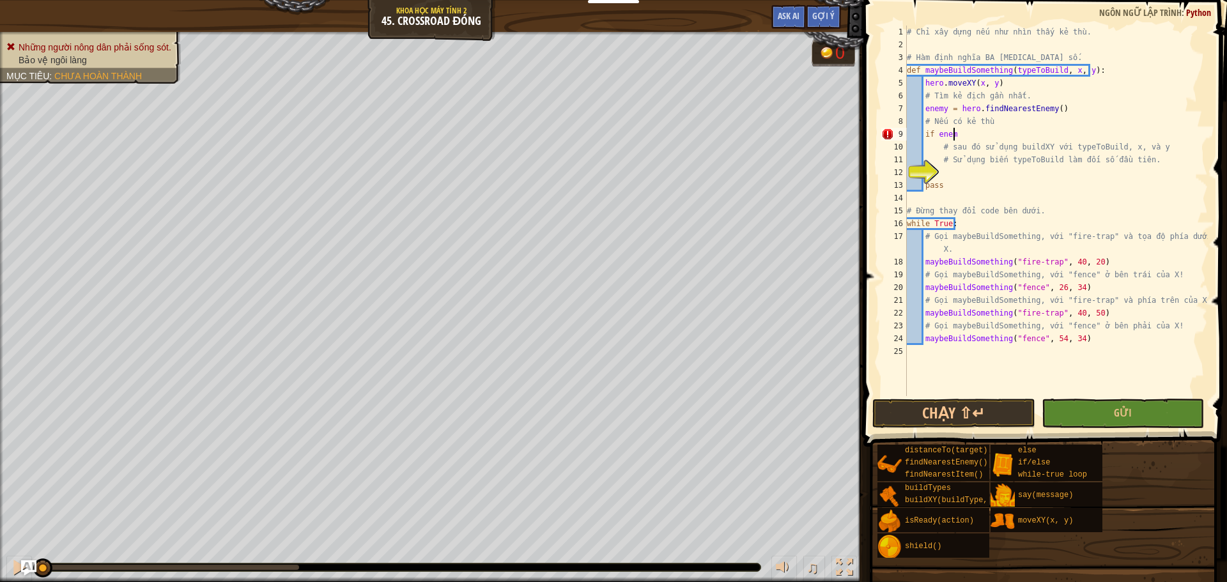
scroll to position [6, 3]
type textarea "if enemy:"
click at [948, 173] on div "# Chỉ xây dựng nếu như nhìn thấy kẻ thù. # Hàm định nghĩa BA tham số. def maybe…" at bounding box center [1055, 224] width 303 height 396
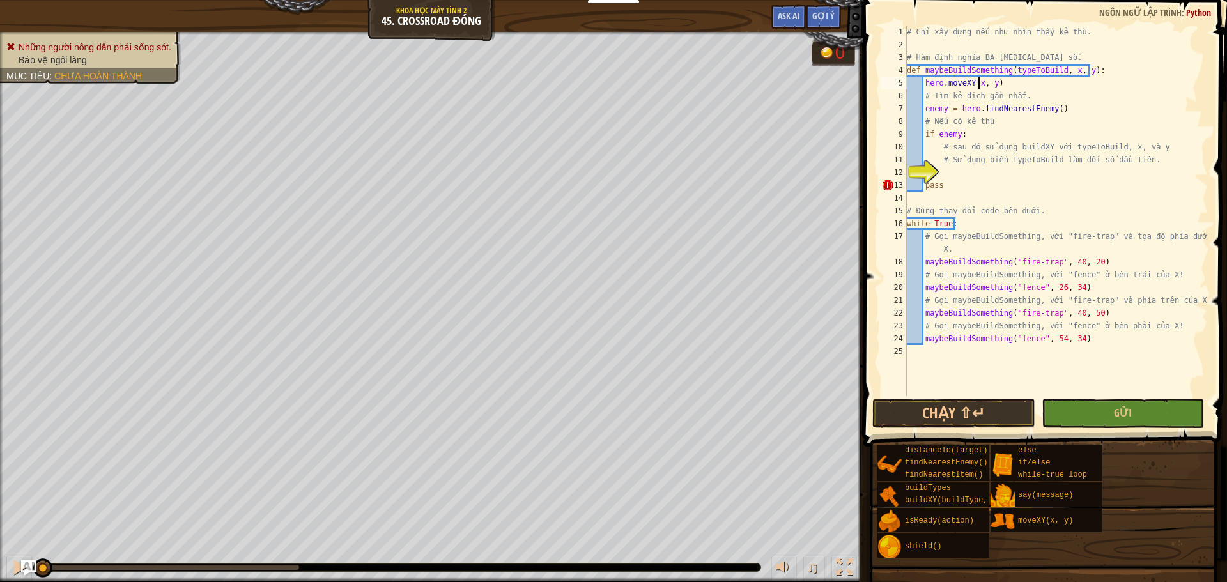
click at [977, 84] on div "# Chỉ xây dựng nếu như nhìn thấy kẻ thù. # Hàm định nghĩa BA tham số. def maybe…" at bounding box center [1055, 224] width 303 height 396
click at [995, 82] on div "# Chỉ xây dựng nếu như nhìn thấy kẻ thù. # Hàm định nghĩa BA tham số. def maybe…" at bounding box center [1055, 224] width 303 height 396
type textarea "hero.moveXY(40, 20)"
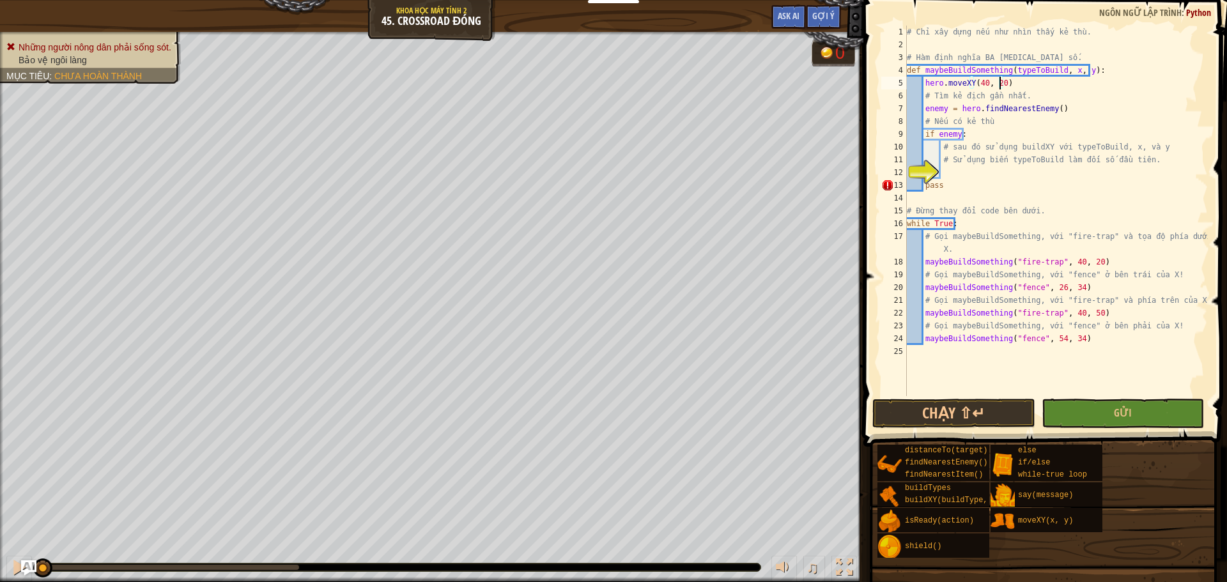
click at [956, 178] on div "# Chỉ xây dựng nếu như nhìn thấy kẻ thù. # Hàm định nghĩa BA tham số. def maybe…" at bounding box center [1055, 224] width 303 height 396
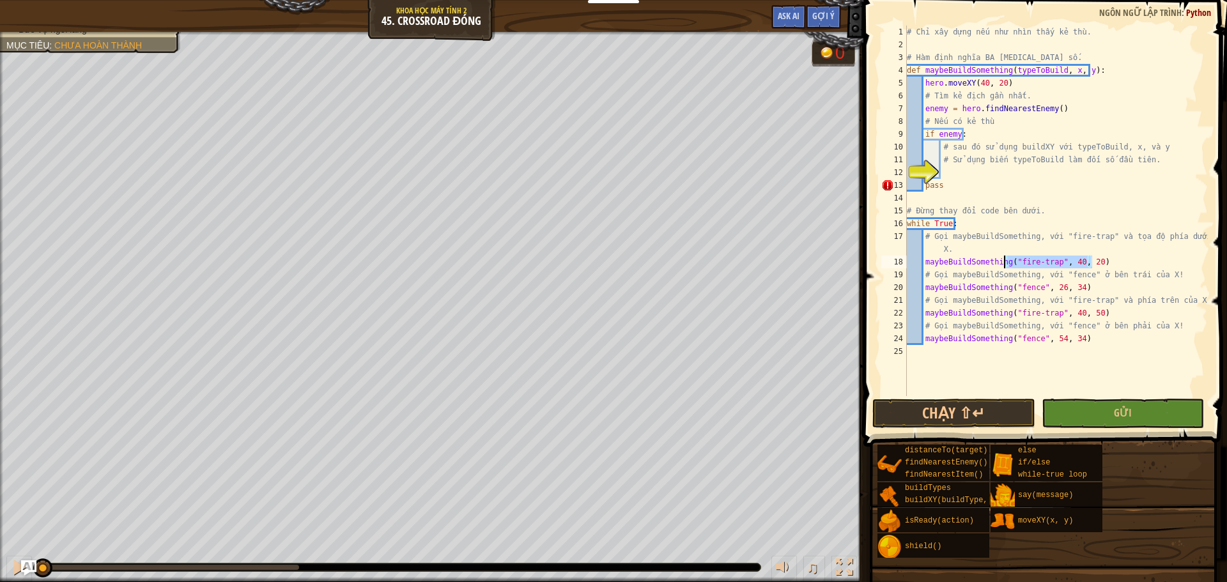
drag, startPoint x: 1102, startPoint y: 258, endPoint x: 1004, endPoint y: 262, distance: 97.8
click at [1004, 262] on div "# Chỉ xây dựng nếu như nhìn thấy kẻ thù. # Hàm định nghĩa BA tham số. def maybe…" at bounding box center [1055, 224] width 303 height 396
type textarea "maybeBuildSomething("fire-trap", 40, 20)"
click at [941, 178] on div "# Chỉ xây dựng nếu như nhìn thấy kẻ thù. # Hàm định nghĩa BA tham số. def maybe…" at bounding box center [1055, 224] width 303 height 396
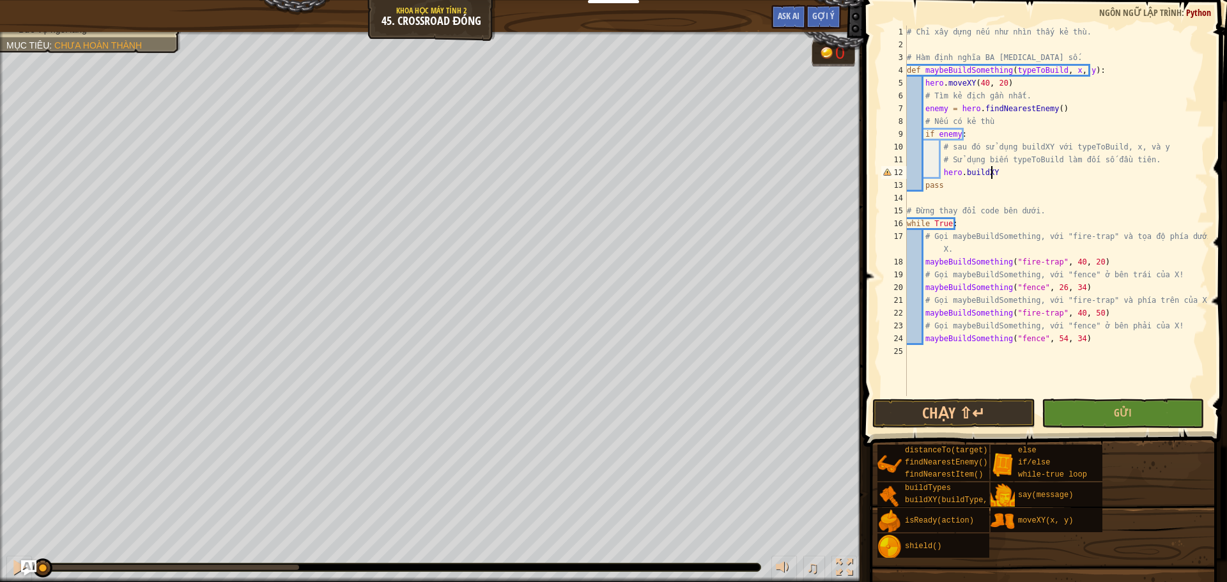
type textarea "hero.buildXY("fire-trap", 40, 20)"
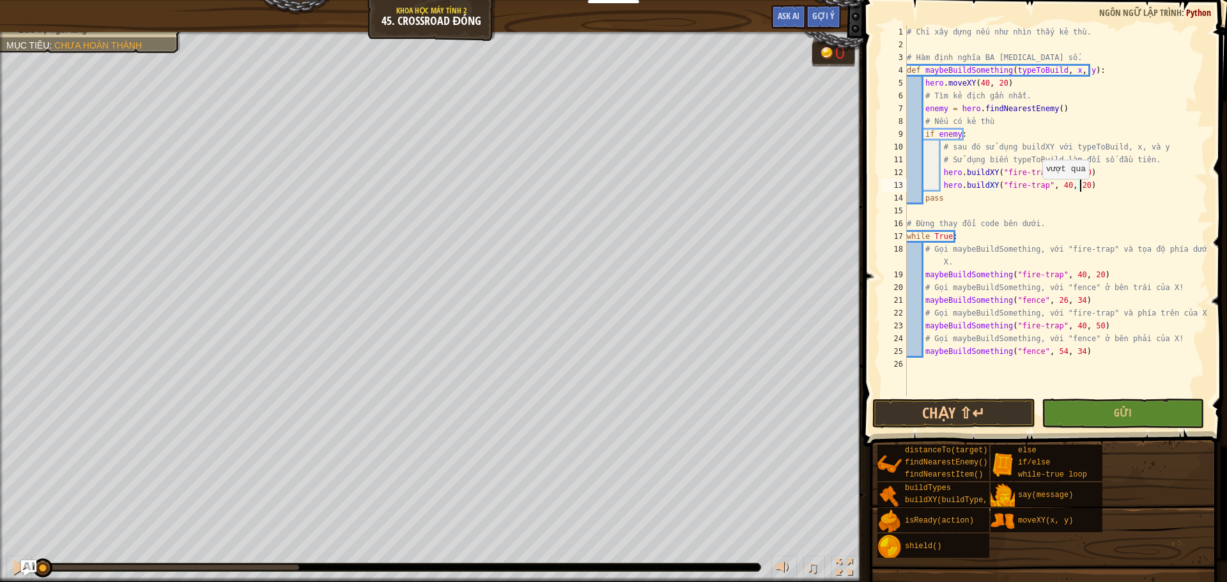
click at [1036, 192] on div "# Chỉ xây dựng nếu như nhìn thấy kẻ thù. # Hàm định nghĩa BA tham số. def maybe…" at bounding box center [1055, 224] width 303 height 396
click at [1036, 190] on div "# Chỉ xây dựng nếu như nhìn thấy kẻ thù. # Hàm định nghĩa BA tham số. def maybe…" at bounding box center [1055, 224] width 303 height 396
type textarea "h"
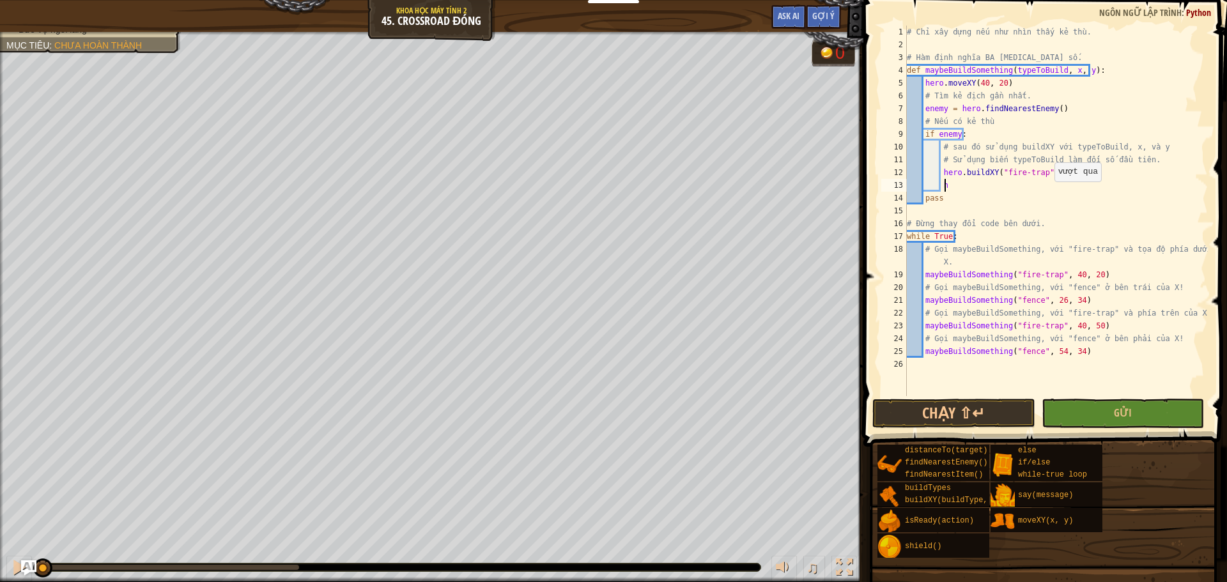
scroll to position [6, 2]
click at [974, 413] on button "Chạy ⇧↵" at bounding box center [953, 413] width 162 height 29
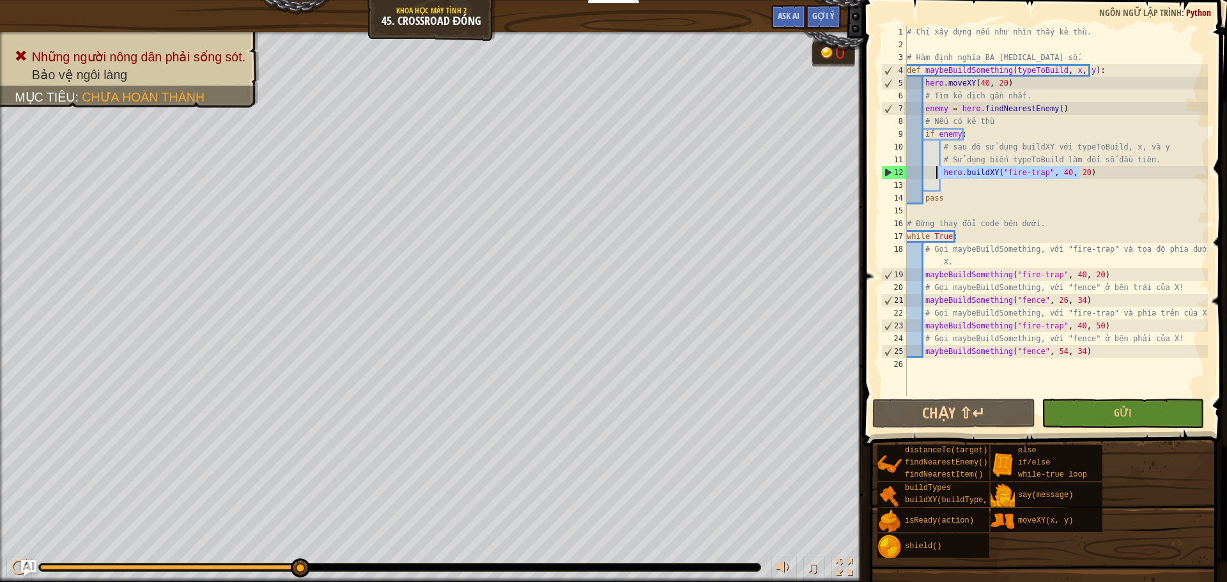
drag, startPoint x: 1101, startPoint y: 176, endPoint x: 937, endPoint y: 175, distance: 163.6
click at [937, 175] on div "# Chỉ xây dựng nếu như nhìn thấy kẻ thù. # Hàm định nghĩa BA tham số. def maybe…" at bounding box center [1055, 224] width 303 height 396
type textarea "hero.buildXY("fire-trap", 40, 20)"
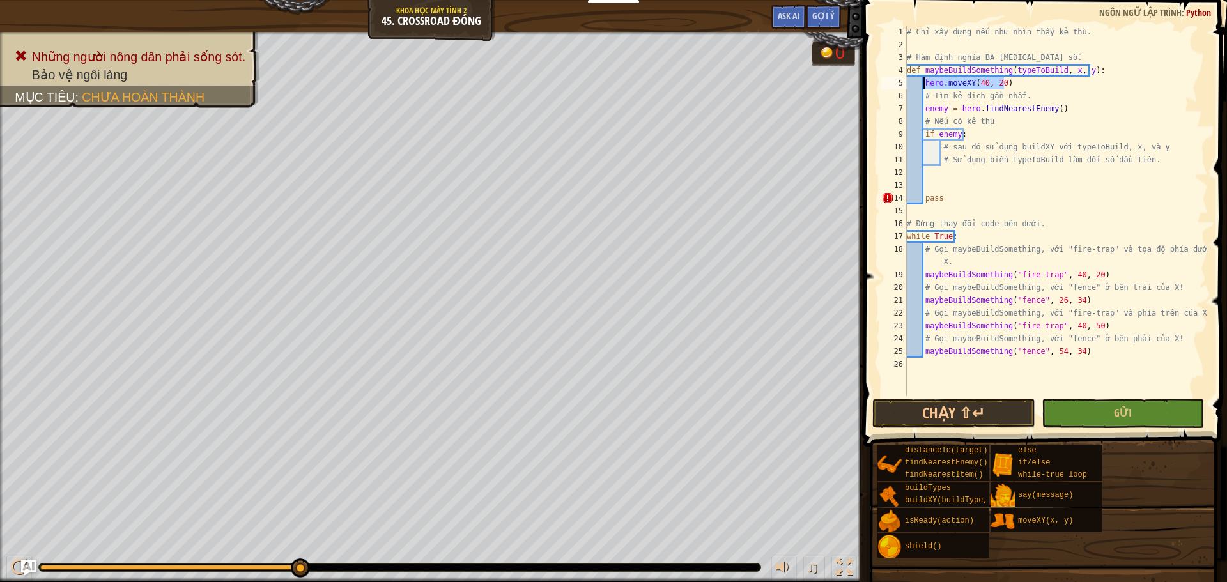
drag, startPoint x: 1008, startPoint y: 84, endPoint x: 923, endPoint y: 82, distance: 85.0
click at [923, 82] on div "# Chỉ xây dựng nếu như nhìn thấy kẻ thù. # Hàm định nghĩa BA tham số. def maybe…" at bounding box center [1055, 224] width 303 height 396
type textarea "hero.moveXY(40, 20)"
click at [1008, 81] on div "# Chỉ xây dựng nếu như nhìn thấy kẻ thù. # Hàm định nghĩa BA tham số. def maybe…" at bounding box center [1055, 211] width 303 height 371
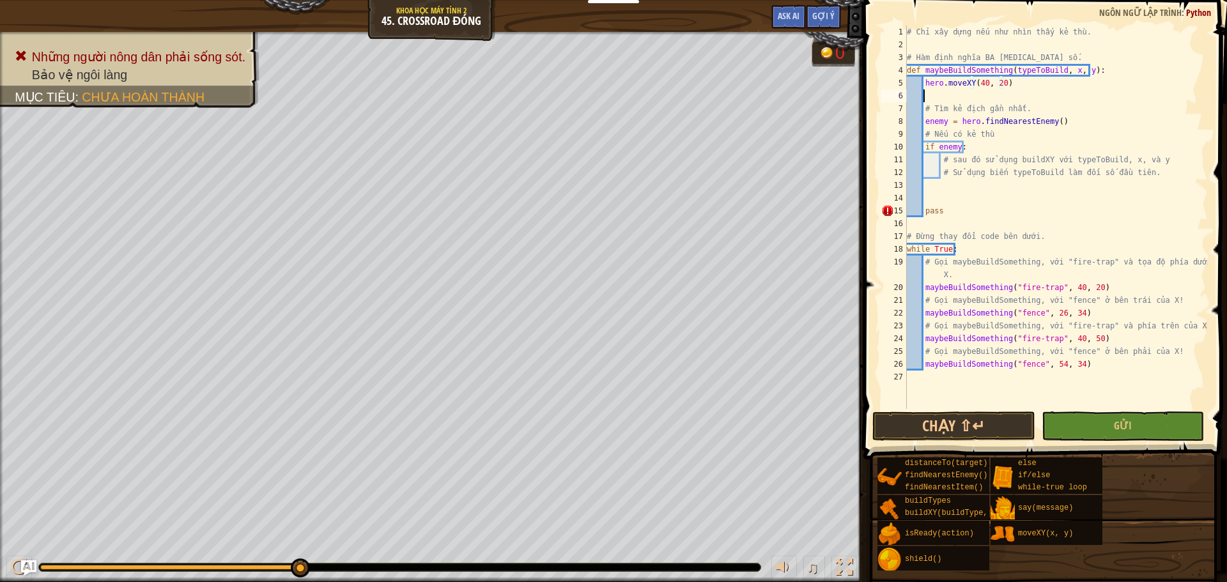
scroll to position [6, 1]
paste textarea "hero.moveXY(40, 20)"
click at [983, 97] on div "# Chỉ xây dựng nếu như nhìn thấy kẻ thù. # Hàm định nghĩa BA tham số. def maybe…" at bounding box center [1055, 230] width 303 height 409
type textarea "hero.moveXY(26, 34)"
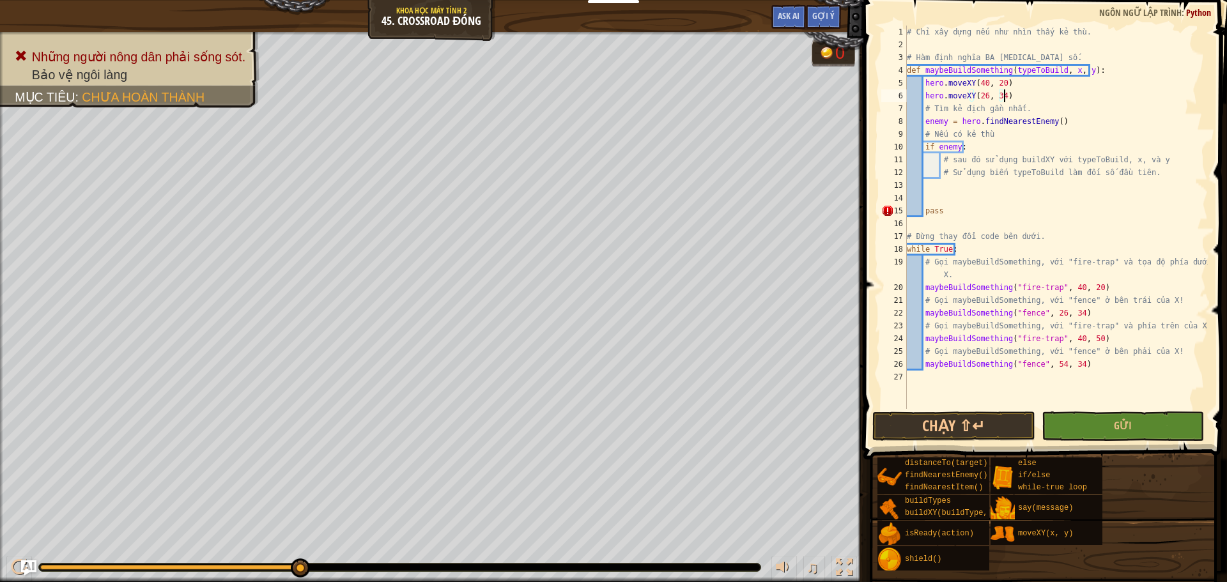
scroll to position [6, 1]
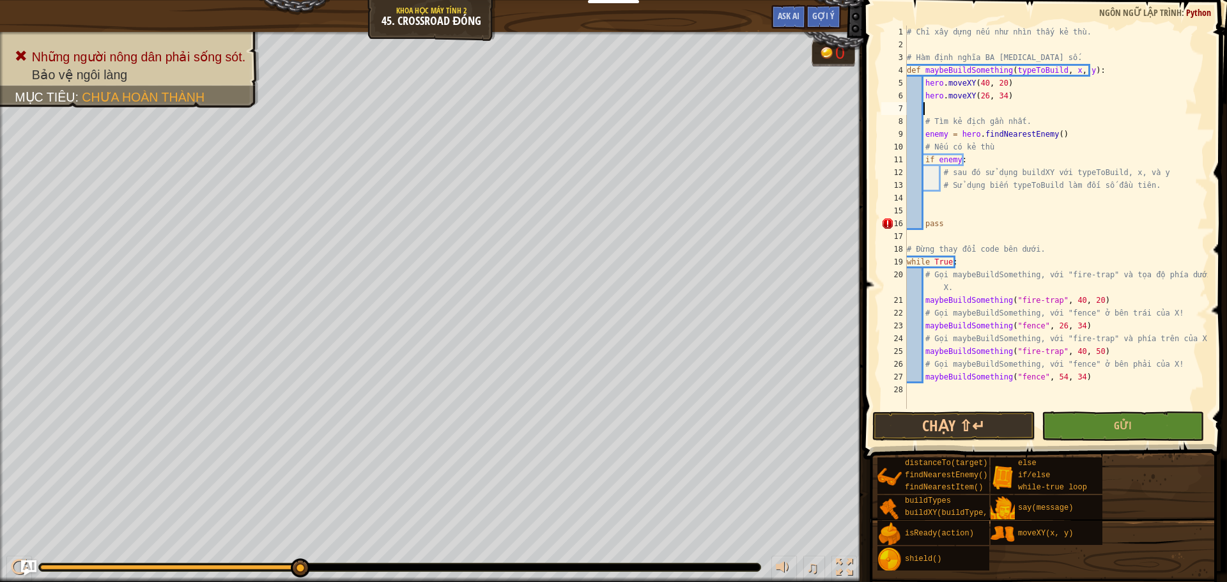
paste textarea "hero.moveXY(40, 20)"
type textarea "hero.moveXY(40, 20)"
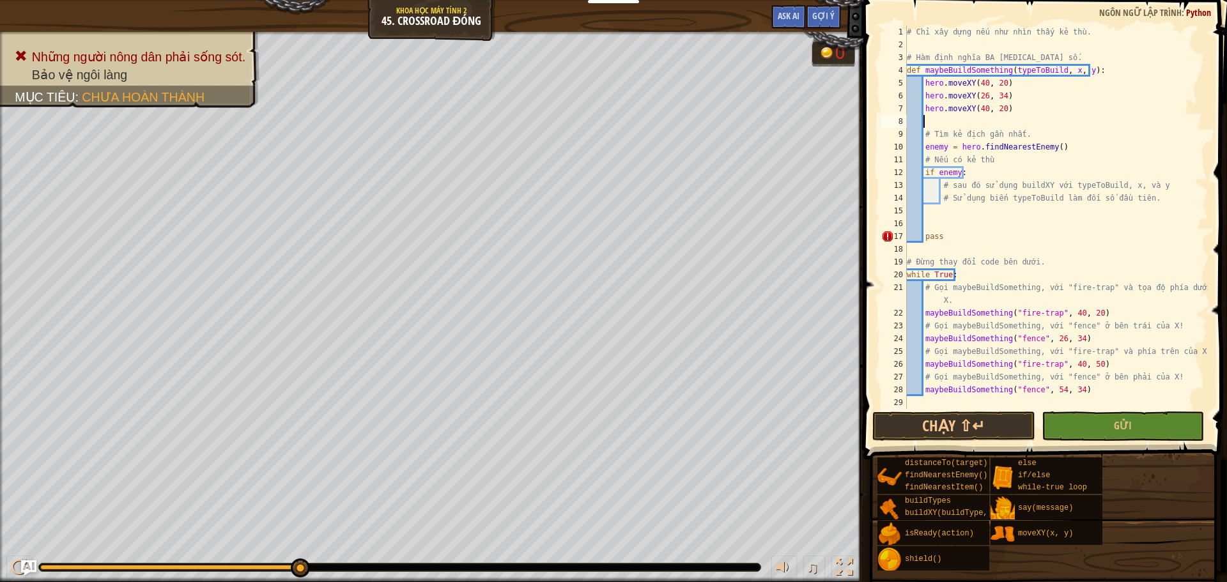
paste textarea "hero.moveXY(40, 20)"
click at [981, 107] on div "# Chỉ xây dựng nếu như nhìn thấy kẻ thù. # Hàm định nghĩa BA tham số. def maybe…" at bounding box center [1055, 230] width 303 height 409
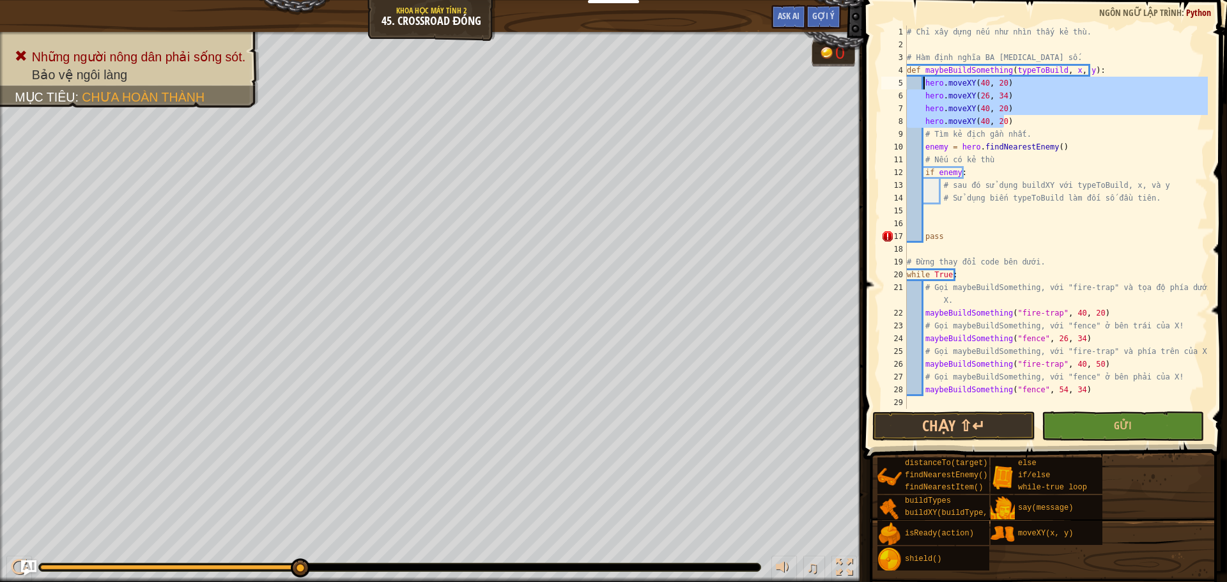
drag, startPoint x: 998, startPoint y: 118, endPoint x: 922, endPoint y: 82, distance: 83.8
click at [922, 82] on div "# Chỉ xây dựng nếu như nhìn thấy kẻ thù. # Hàm định nghĩa BA tham số. def maybe…" at bounding box center [1055, 230] width 303 height 409
click at [1052, 99] on div "# Chỉ xây dựng nếu như nhìn thấy kẻ thù. # Hàm định nghĩa BA tham số. def maybe…" at bounding box center [1055, 217] width 303 height 383
type textarea "hero.moveXY(26, 34)"
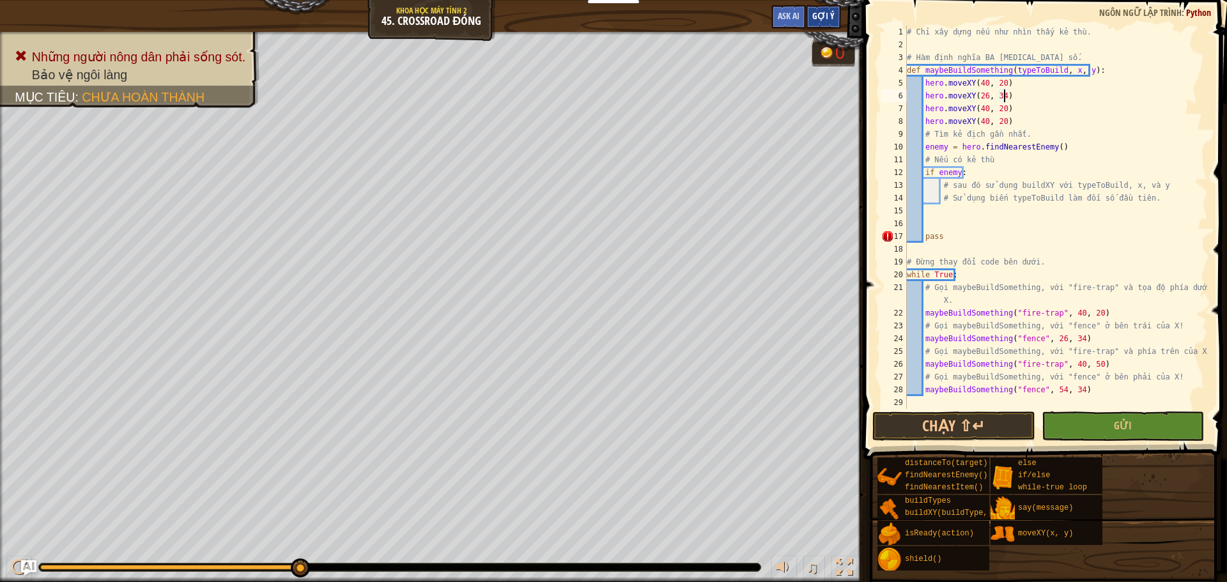
click at [821, 22] on div "Gợi ý" at bounding box center [823, 17] width 35 height 24
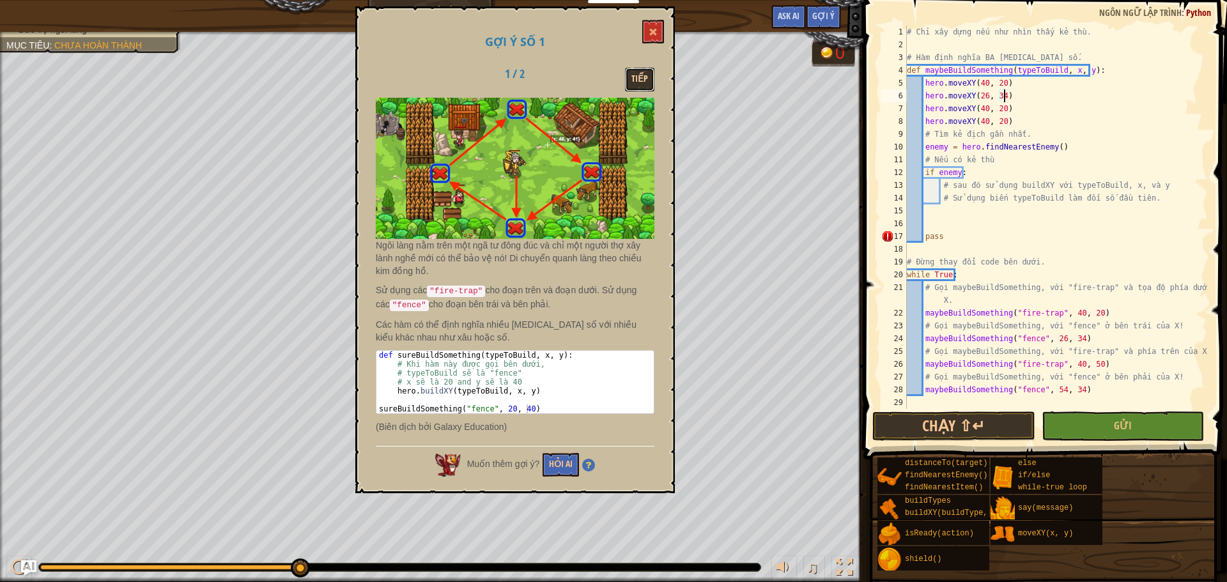
click at [642, 73] on button "Tiếp" at bounding box center [639, 80] width 29 height 24
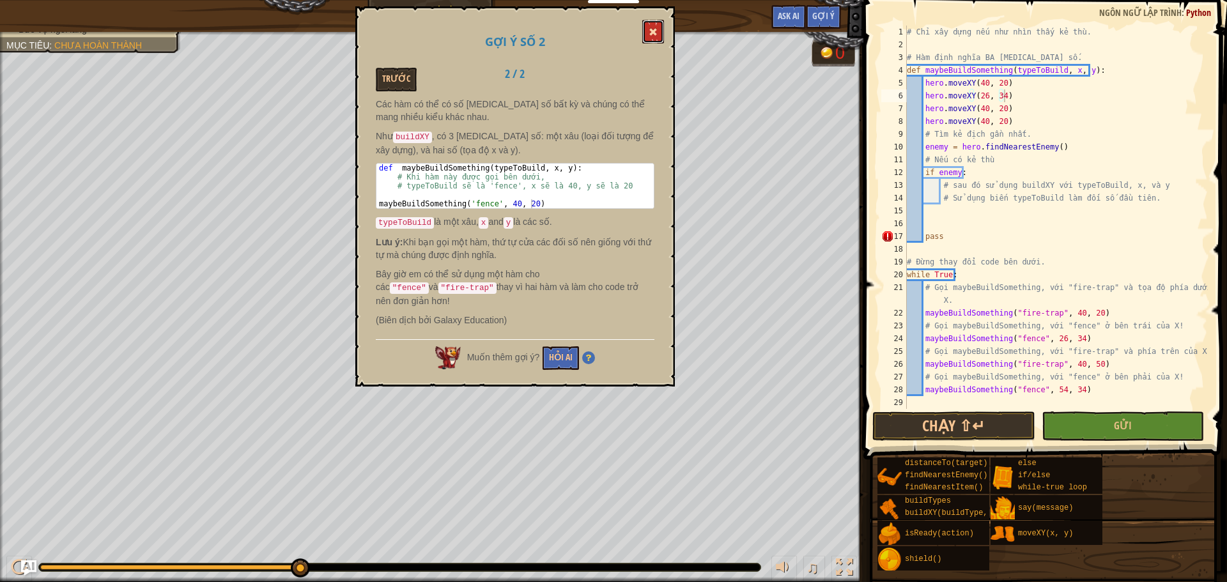
click at [658, 36] on button at bounding box center [653, 32] width 22 height 24
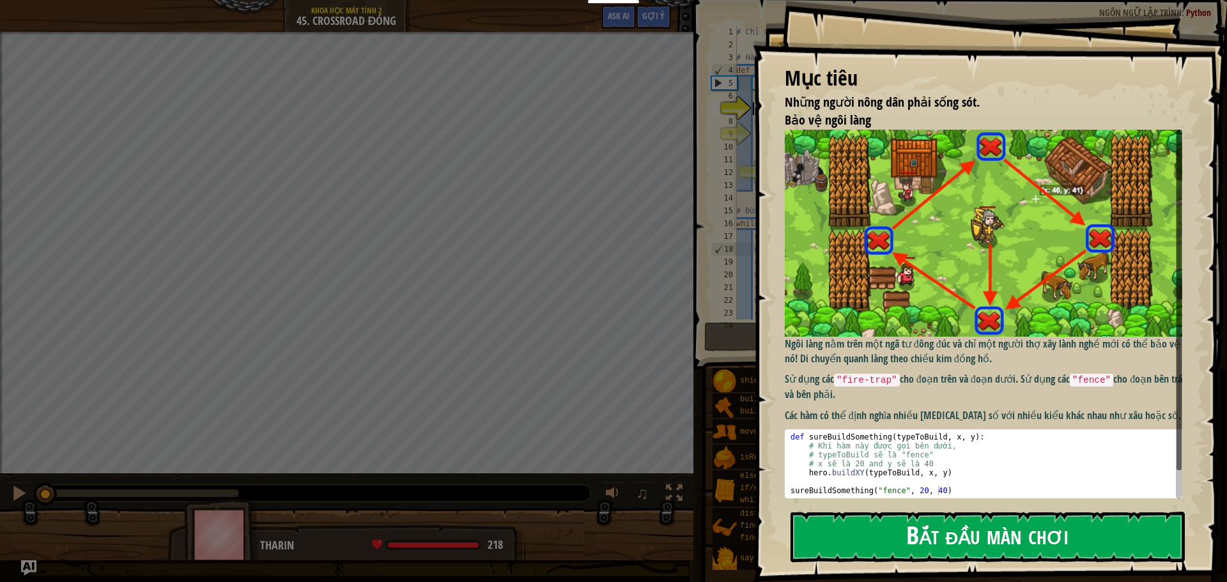
click at [983, 539] on button "Bắt đầu màn chơi" at bounding box center [987, 537] width 394 height 50
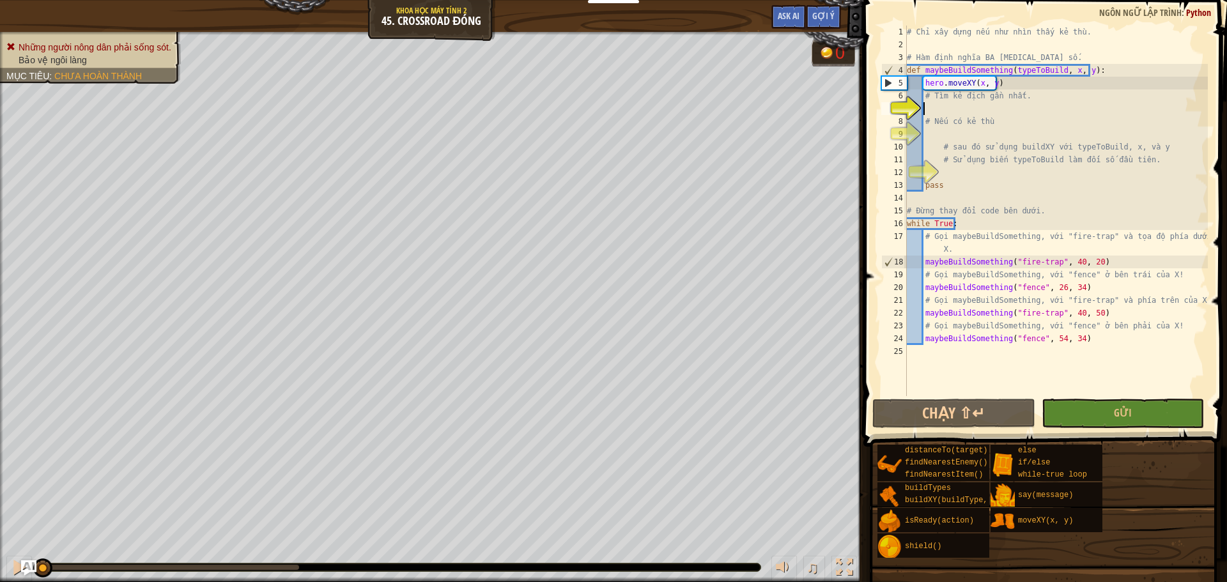
type textarea "n"
click at [887, 81] on div "5" at bounding box center [894, 83] width 25 height 13
click at [891, 82] on div "5" at bounding box center [894, 83] width 25 height 13
click at [886, 82] on div "5" at bounding box center [894, 83] width 25 height 13
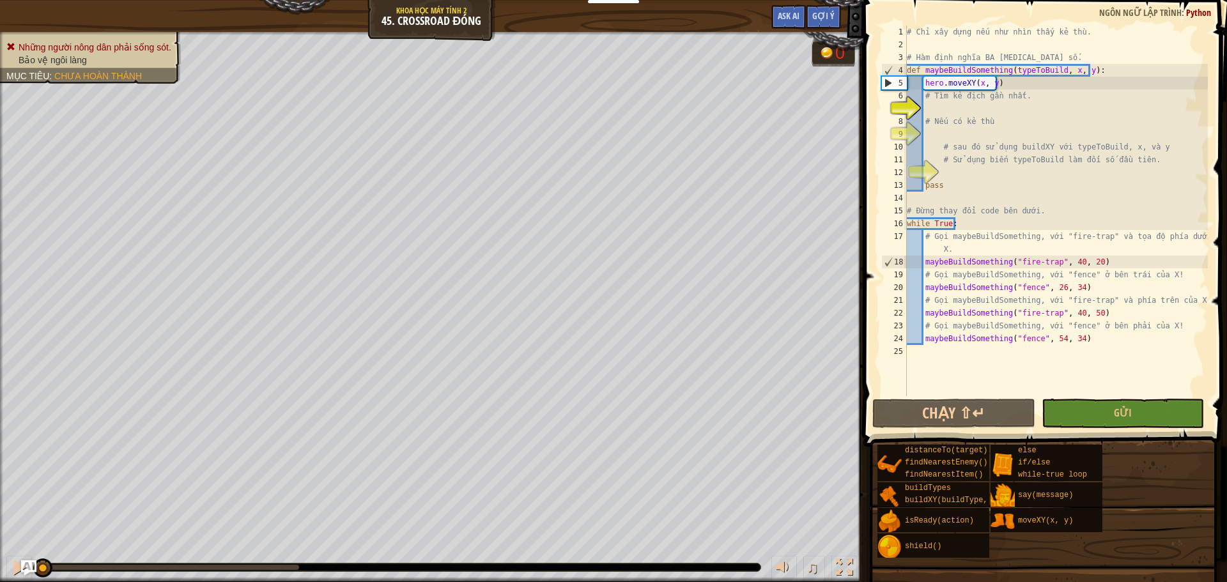
type textarea "hero.moveXY(x, y)"
click at [941, 114] on div "# Chỉ xây dựng nếu như nhìn thấy kẻ thù. # Hàm định nghĩa BA [MEDICAL_DATA] số.…" at bounding box center [1055, 224] width 303 height 396
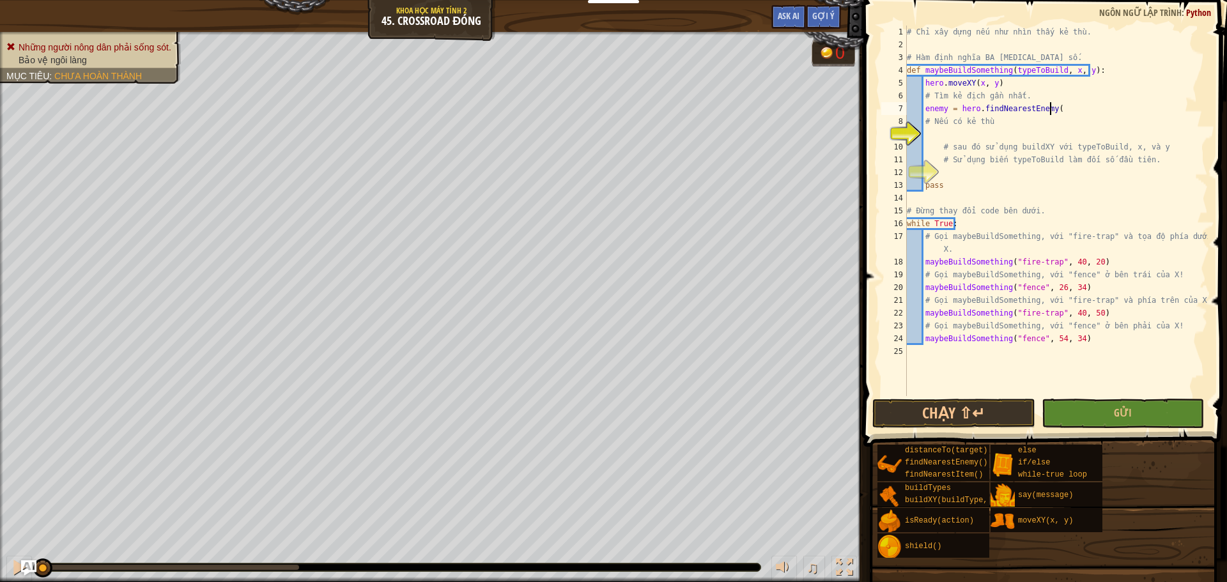
scroll to position [6, 12]
click at [933, 127] on div "# Chỉ xây dựng nếu như nhìn thấy kẻ thù. # Hàm định nghĩa BA [MEDICAL_DATA] số.…" at bounding box center [1055, 224] width 303 height 396
drag, startPoint x: 914, startPoint y: 141, endPoint x: 924, endPoint y: 141, distance: 9.6
click at [921, 141] on div "# Nếu có kẻ thù 1 2 3 4 5 6 7 8 9 10 11 12 13 14 15 16 17 18 19 20 21 22 23 24 …" at bounding box center [1043, 211] width 329 height 371
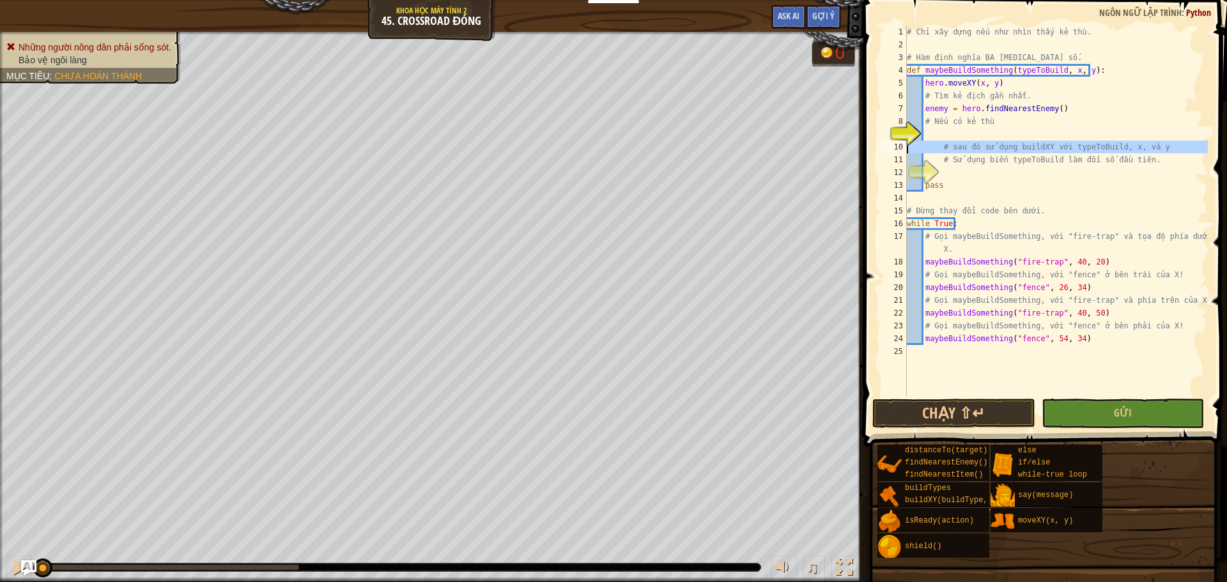
type textarea "# sau đó sử dụng buildXY với typeToBuild, x, và y # Sử dụng biến typeToBuild là…"
click at [948, 133] on div "# Chỉ xây dựng nếu như nhìn thấy kẻ thù. # Hàm định nghĩa BA [MEDICAL_DATA] số.…" at bounding box center [1055, 224] width 303 height 396
type textarea "if enemy:"
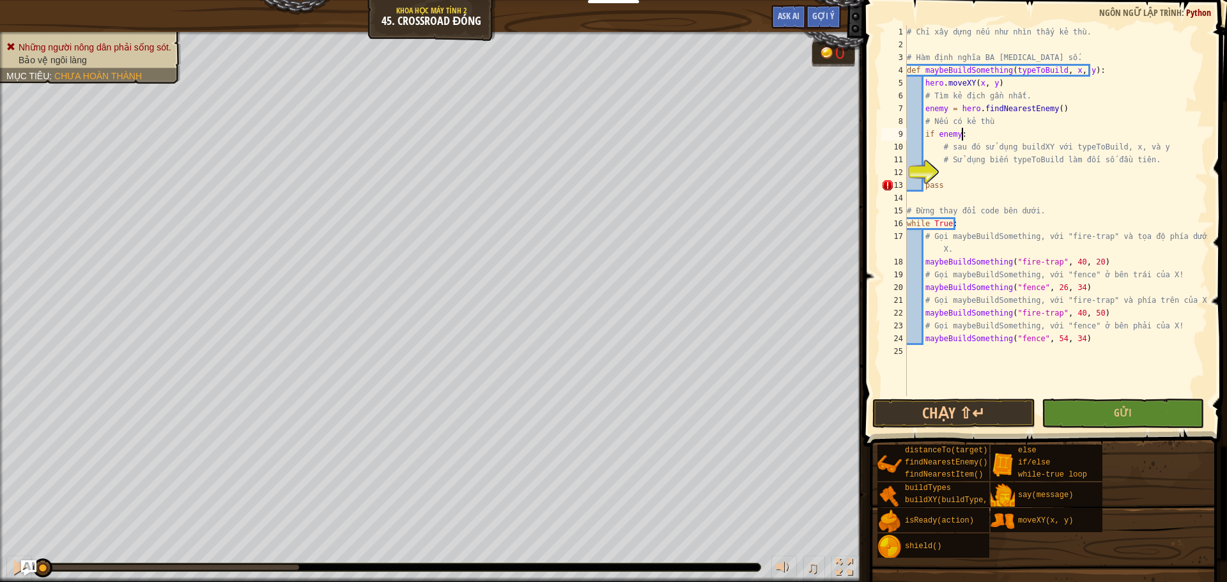
click at [944, 175] on div "# Chỉ xây dựng nếu như nhìn thấy kẻ thù. # Hàm định nghĩa BA tham số. def maybe…" at bounding box center [1055, 224] width 303 height 396
drag, startPoint x: 1056, startPoint y: 261, endPoint x: 1037, endPoint y: 270, distance: 20.6
click at [1037, 270] on div "# Chỉ xây dựng nếu như nhìn thấy kẻ thù. # Hàm định nghĩa BA tham số. def maybe…" at bounding box center [1055, 224] width 303 height 396
click at [1001, 235] on div "# Chỉ xây dựng nếu như nhìn thấy kẻ thù. # Hàm định nghĩa BA tham số. def maybe…" at bounding box center [1055, 224] width 303 height 396
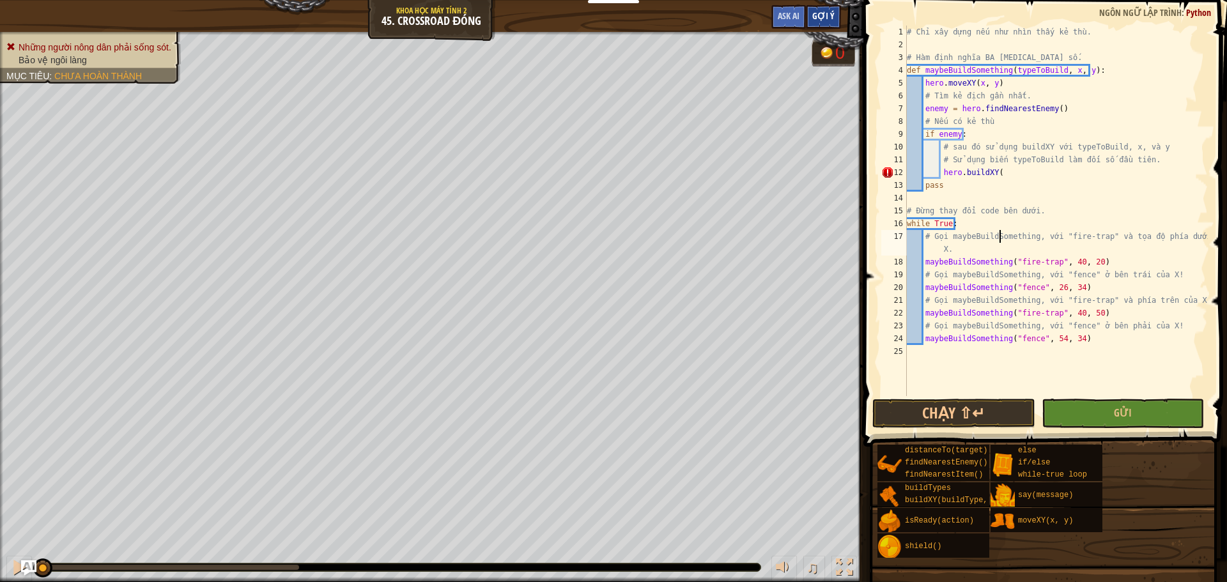
click at [820, 17] on span "Gợi ý" at bounding box center [823, 16] width 22 height 12
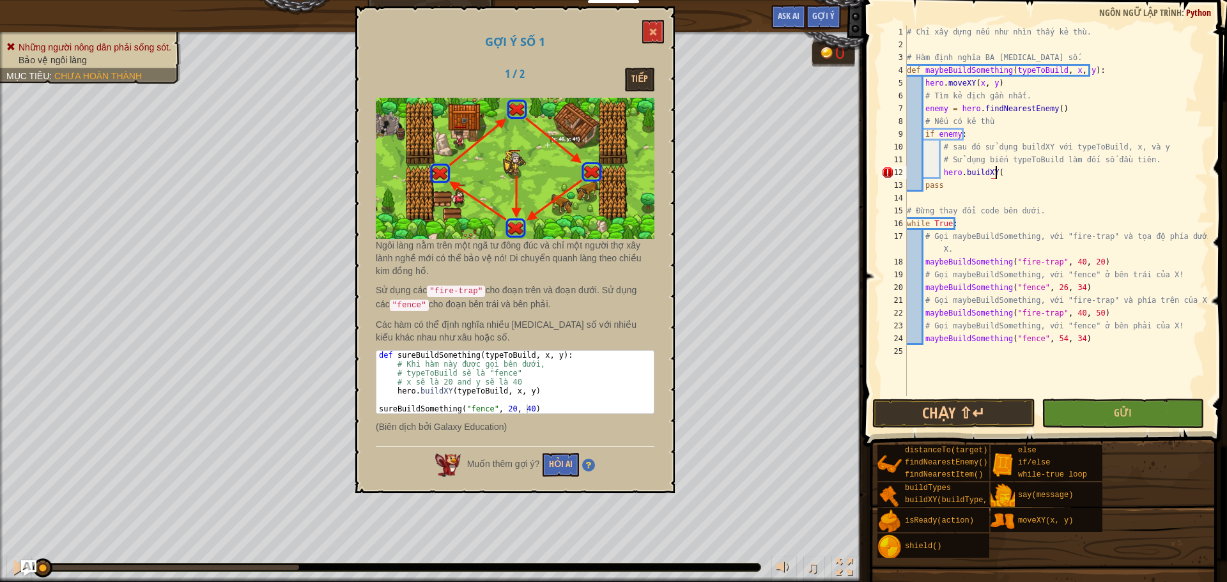
click at [1004, 177] on div "# Chỉ xây dựng nếu như nhìn thấy kẻ thù. # Hàm định nghĩa BA tham số. def maybe…" at bounding box center [1055, 224] width 303 height 396
paste textarea "hero.moveXY(40, 20)"
click at [657, 20] on button at bounding box center [653, 32] width 22 height 24
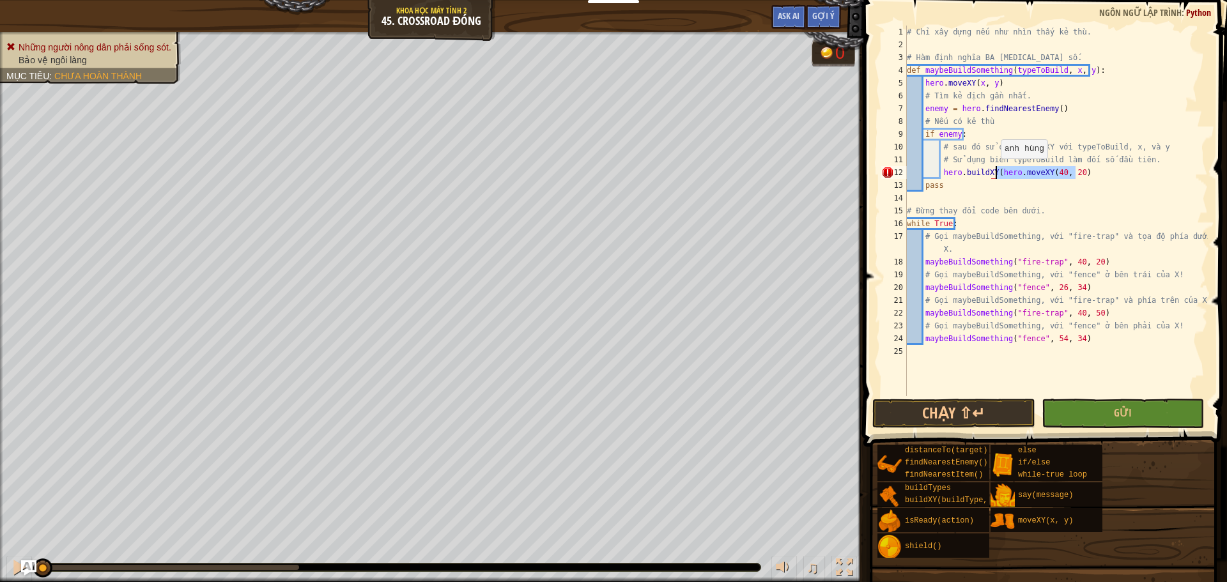
drag, startPoint x: 1087, startPoint y: 171, endPoint x: 994, endPoint y: 171, distance: 93.3
click at [994, 171] on div "# Chỉ xây dựng nếu như nhìn thấy kẻ thù. # Hàm định nghĩa BA tham số. def maybe…" at bounding box center [1055, 224] width 303 height 396
type textarea "hero.buildXY(typeToBuild, x, y)"
click at [829, 10] on div "Gợi ý" at bounding box center [823, 17] width 35 height 24
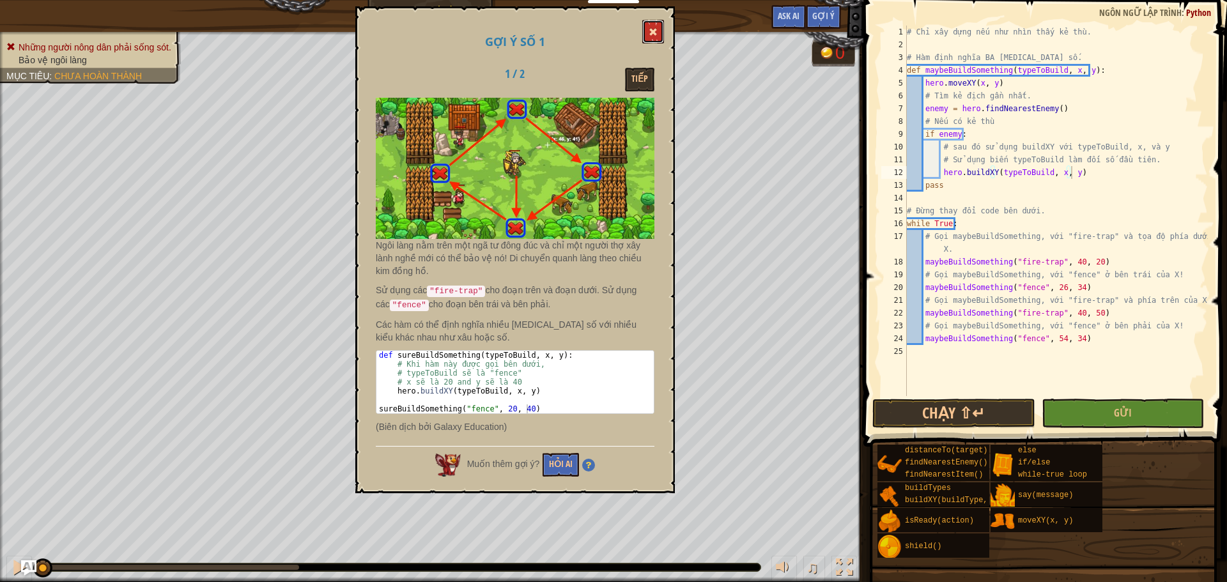
click at [652, 32] on span at bounding box center [653, 31] width 9 height 9
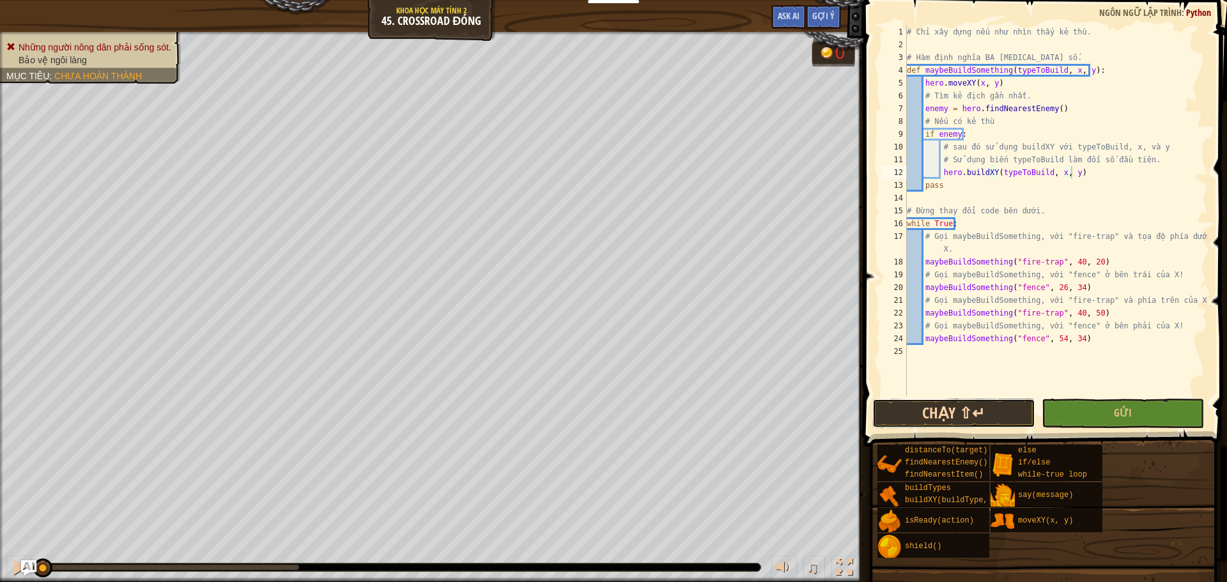
click at [947, 420] on button "Chạy ⇧↵" at bounding box center [953, 413] width 162 height 29
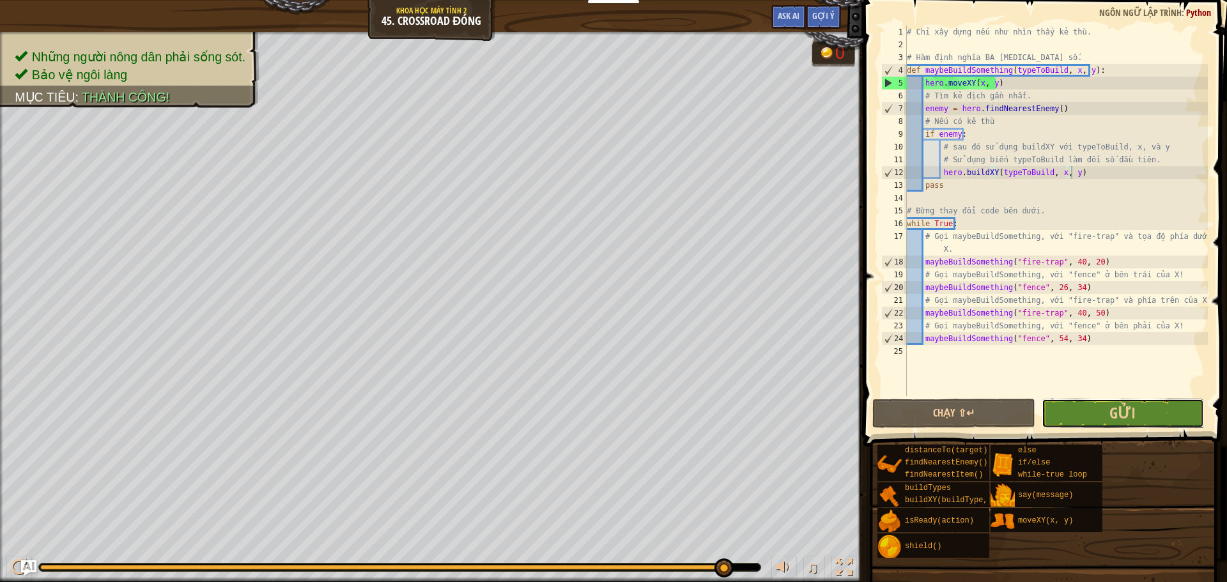
click at [1086, 417] on button "Gửi" at bounding box center [1122, 413] width 162 height 29
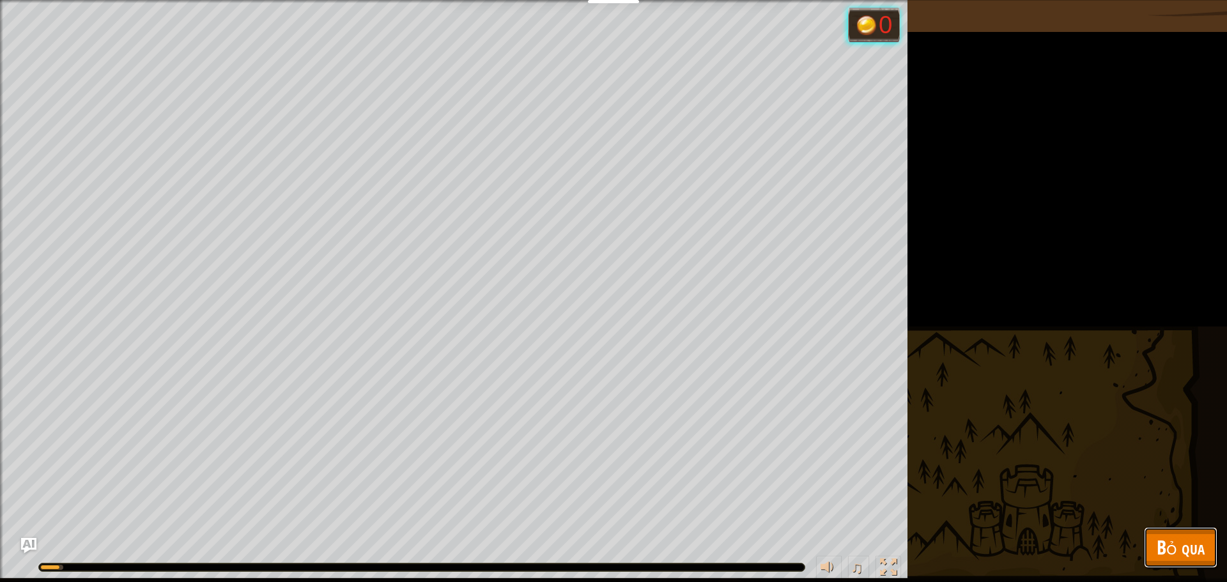
click at [1167, 560] on span "Bỏ qua" at bounding box center [1180, 547] width 48 height 26
